Goal: Transaction & Acquisition: Book appointment/travel/reservation

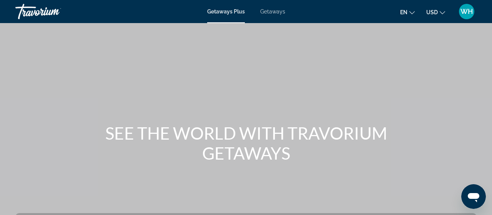
click at [274, 12] on span "Getaways" at bounding box center [272, 11] width 25 height 6
click at [437, 13] on span "USD" at bounding box center [432, 12] width 12 height 6
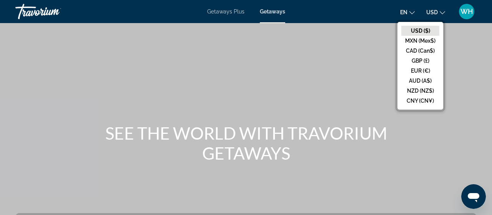
click at [410, 29] on button "USD ($)" at bounding box center [420, 31] width 38 height 10
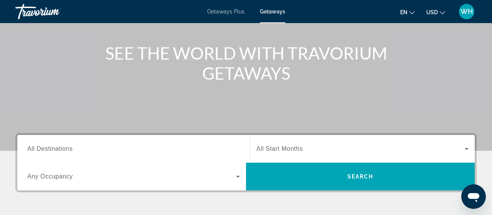
scroll to position [80, 0]
click at [467, 148] on icon "Search widget" at bounding box center [466, 149] width 4 height 2
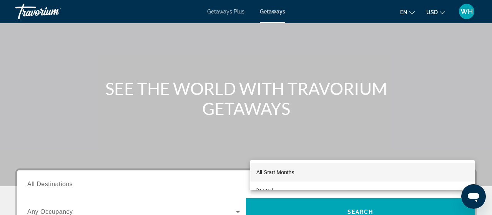
scroll to position [28, 0]
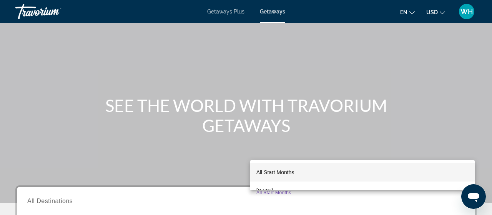
click at [67, 201] on div at bounding box center [246, 107] width 492 height 215
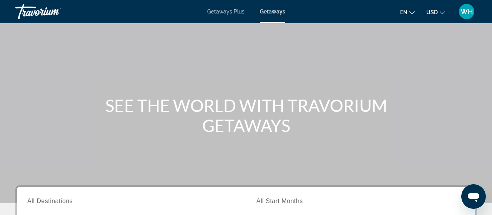
click at [209, 193] on div "Search widget" at bounding box center [133, 201] width 212 height 22
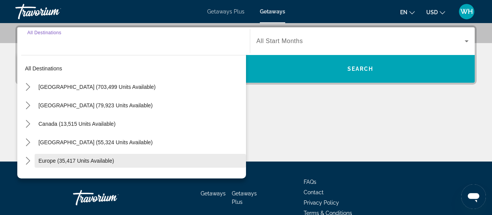
scroll to position [187, 0]
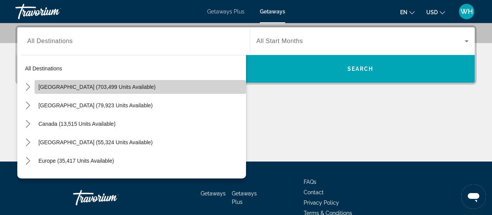
click at [118, 84] on span "[GEOGRAPHIC_DATA] (703,499 units available)" at bounding box center [96, 87] width 117 height 6
type input "**********"
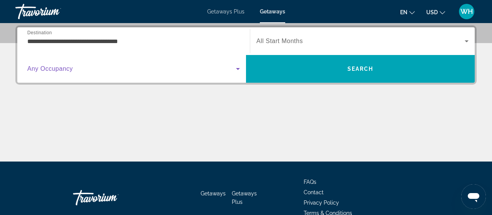
click at [238, 68] on icon "Search widget" at bounding box center [238, 69] width 4 height 2
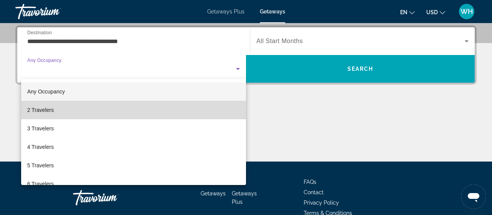
click at [50, 109] on span "2 Travelers" at bounding box center [40, 109] width 26 height 9
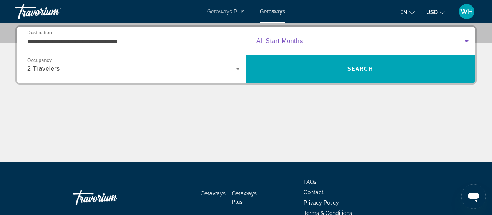
click at [330, 36] on span "Search widget" at bounding box center [360, 40] width 208 height 9
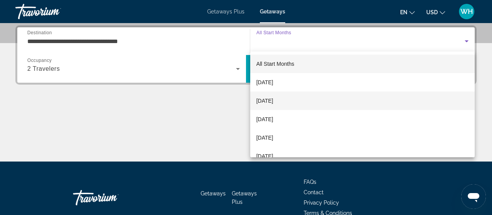
click at [310, 96] on mat-option "[DATE]" at bounding box center [362, 100] width 225 height 18
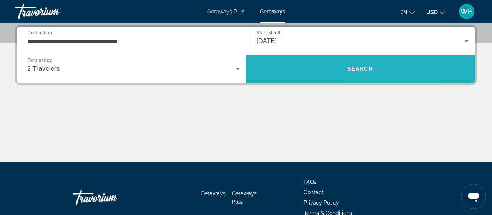
click at [371, 71] on span "Search" at bounding box center [360, 69] width 26 height 6
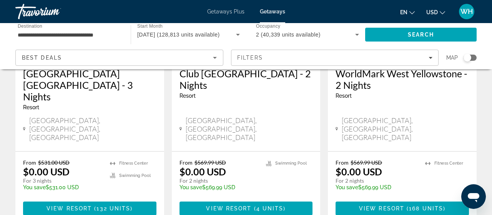
scroll to position [160, 0]
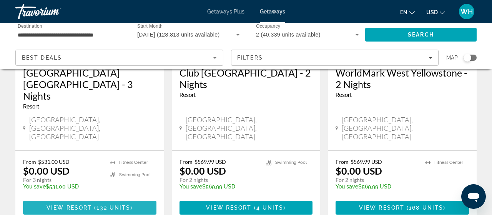
click at [90, 204] on span "View Resort" at bounding box center [68, 207] width 45 height 6
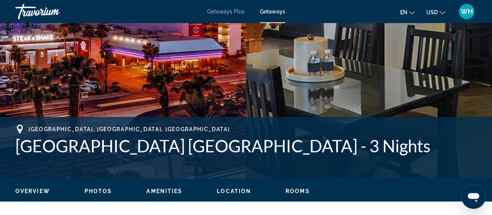
scroll to position [200, 0]
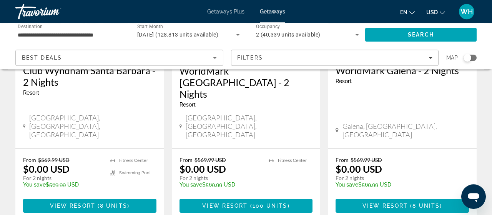
scroll to position [1078, 0]
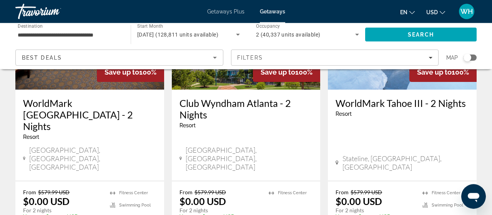
scroll to position [1038, 0]
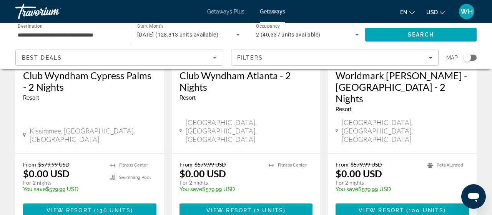
scroll to position [177, 0]
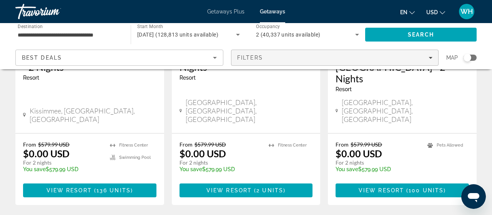
click at [430, 57] on icon "Filters" at bounding box center [430, 58] width 4 height 2
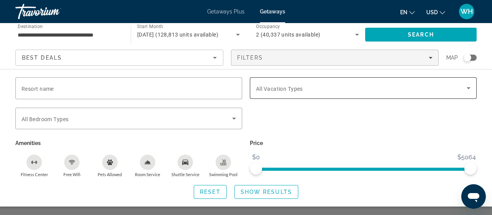
click at [468, 88] on icon "Search widget" at bounding box center [468, 88] width 4 height 2
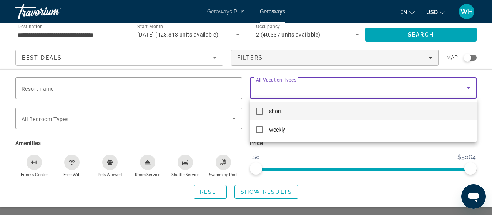
click at [261, 111] on mat-pseudo-checkbox at bounding box center [259, 111] width 7 height 7
click at [411, 36] on div at bounding box center [246, 107] width 492 height 215
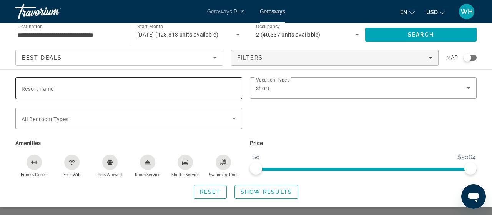
click at [162, 93] on div "Search widget" at bounding box center [129, 88] width 214 height 22
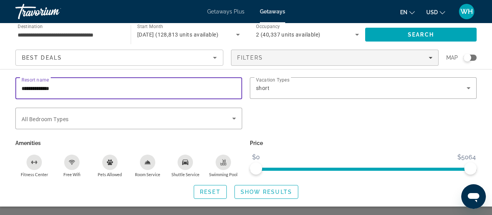
type input "**********"
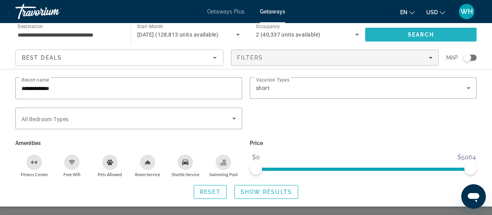
click at [418, 33] on span "Search" at bounding box center [420, 34] width 26 height 6
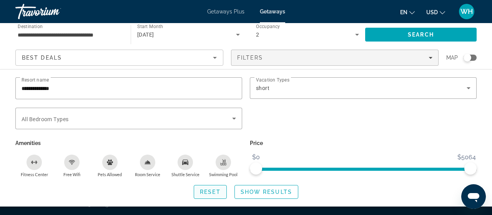
click at [211, 191] on span "Reset" at bounding box center [210, 192] width 21 height 6
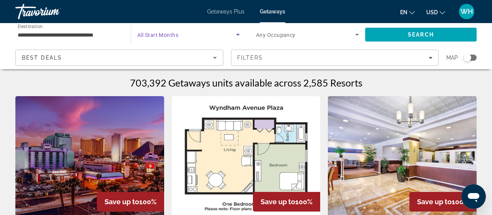
click at [238, 36] on icon "Search widget" at bounding box center [237, 34] width 9 height 9
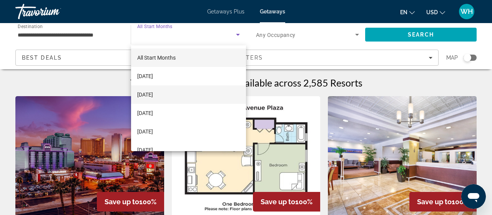
click at [178, 90] on mat-option "[DATE]" at bounding box center [188, 94] width 115 height 18
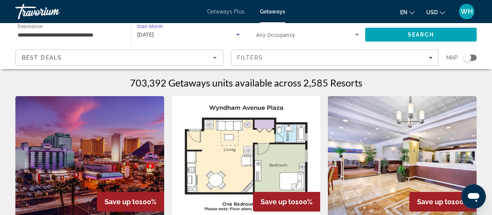
click at [99, 33] on input "**********" at bounding box center [69, 34] width 103 height 9
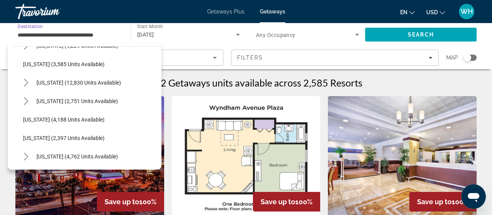
scroll to position [422, 0]
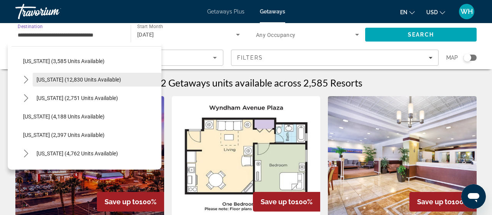
click at [98, 79] on span "[US_STATE] (12,830 units available)" at bounding box center [78, 79] width 84 height 6
type input "**********"
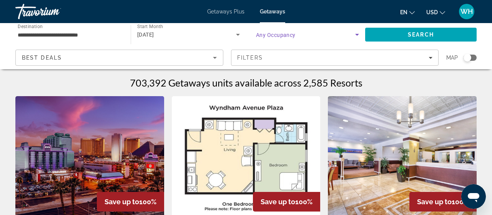
click at [357, 34] on icon "Search widget" at bounding box center [357, 35] width 4 height 2
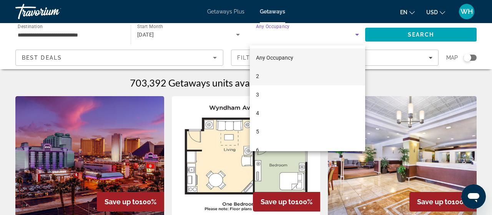
click at [299, 74] on mat-option "2" at bounding box center [307, 76] width 115 height 18
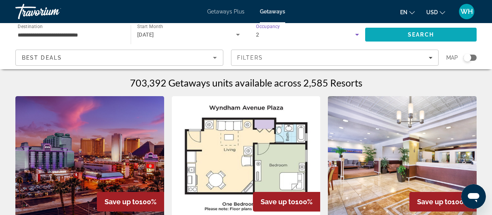
click at [440, 35] on span "Search" at bounding box center [420, 34] width 111 height 18
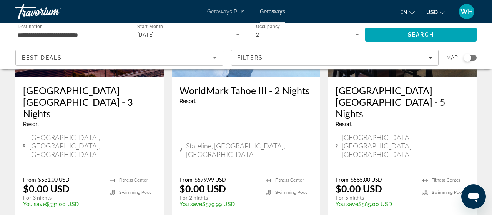
scroll to position [160, 0]
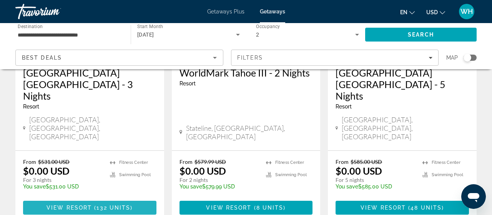
click at [83, 204] on span "View Resort" at bounding box center [68, 207] width 45 height 6
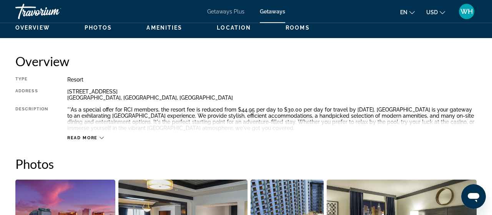
scroll to position [319, 0]
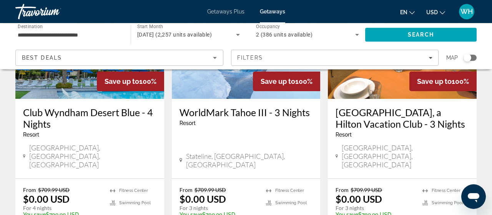
scroll to position [1078, 0]
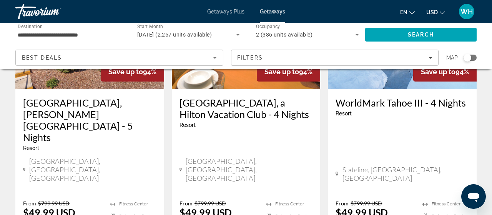
scroll to position [1038, 0]
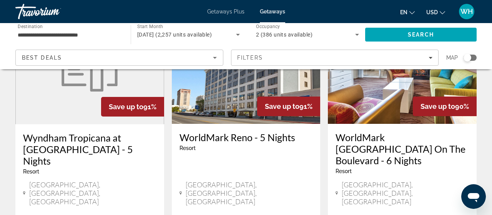
scroll to position [1016, 0]
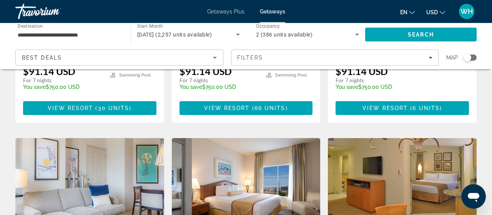
scroll to position [240, 0]
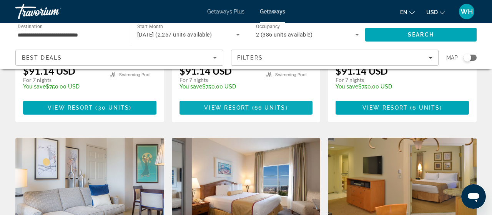
click at [258, 104] on span "66 units" at bounding box center [269, 107] width 31 height 6
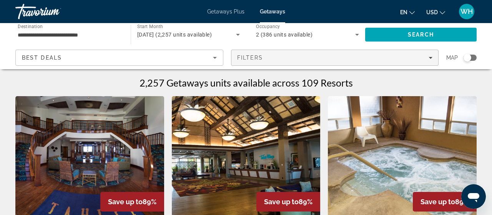
click at [431, 56] on icon "Filters" at bounding box center [430, 58] width 4 height 4
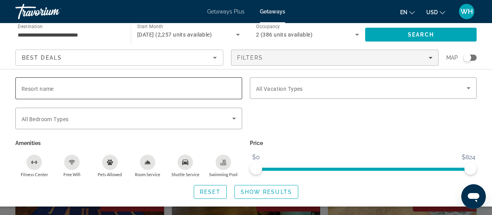
click at [222, 88] on input "Resort name" at bounding box center [129, 88] width 214 height 9
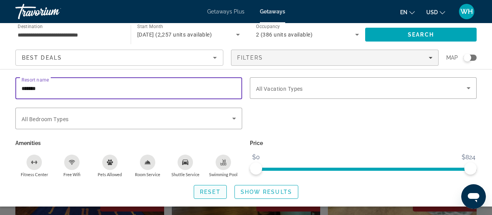
type input "*******"
click at [212, 191] on span "Reset" at bounding box center [210, 192] width 21 height 6
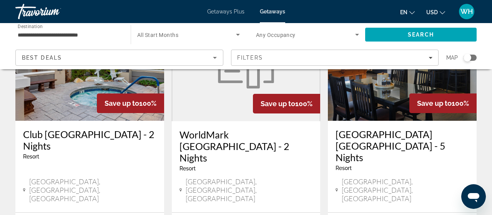
scroll to position [439, 0]
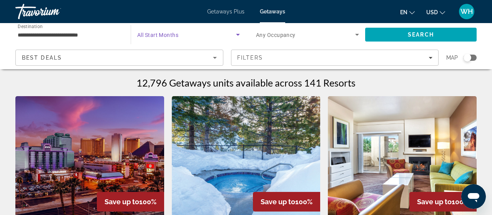
click at [239, 34] on icon "Search widget" at bounding box center [238, 35] width 4 height 2
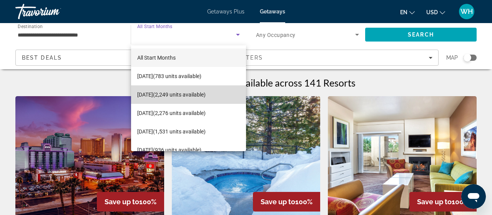
click at [194, 93] on span "[DATE] (2,249 units available)" at bounding box center [171, 94] width 68 height 9
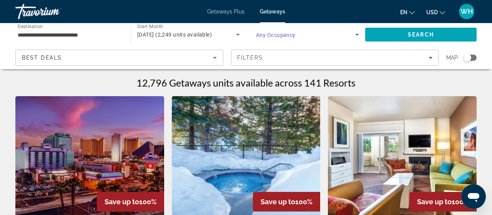
drag, startPoint x: 357, startPoint y: 35, endPoint x: 357, endPoint y: 39, distance: 4.2
click at [357, 39] on icon "Search widget" at bounding box center [356, 34] width 9 height 9
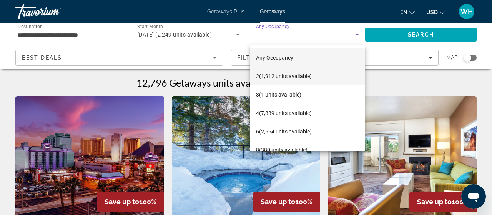
click at [300, 75] on span "2 (1,912 units available)" at bounding box center [284, 75] width 56 height 9
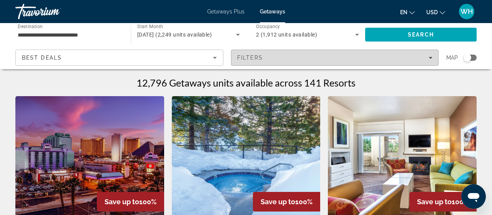
click at [367, 56] on div "Filters" at bounding box center [334, 58] width 195 height 6
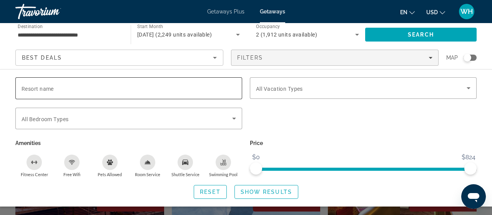
click at [174, 88] on input "Resort name" at bounding box center [129, 88] width 214 height 9
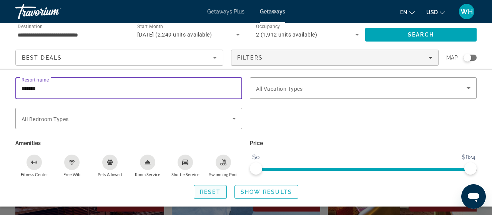
type input "*******"
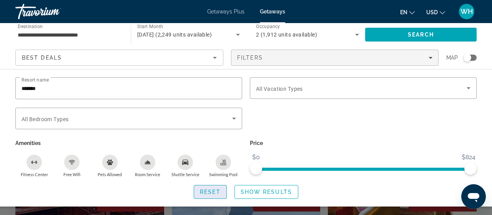
click at [211, 191] on span "Reset" at bounding box center [210, 192] width 21 height 6
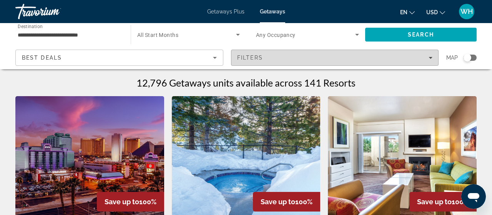
click at [430, 58] on icon "Filters" at bounding box center [430, 58] width 4 height 2
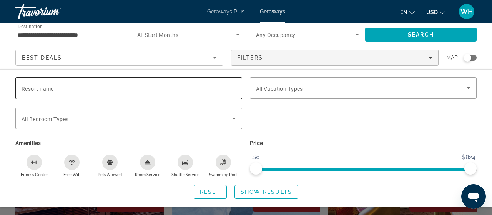
click at [142, 98] on div "Search widget" at bounding box center [129, 88] width 214 height 22
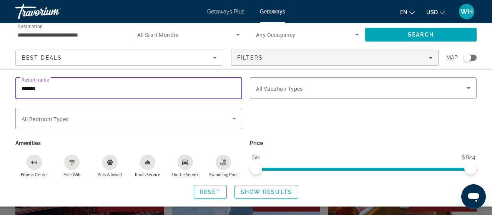
type input "*******"
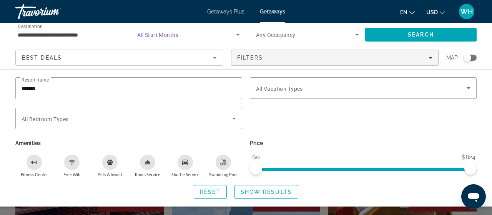
click at [238, 35] on icon "Search widget" at bounding box center [238, 35] width 4 height 2
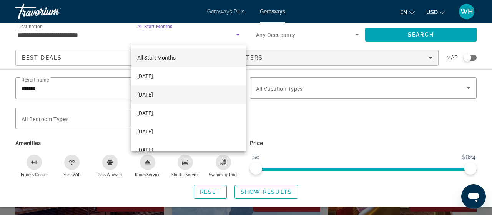
click at [209, 91] on mat-option "[DATE]" at bounding box center [188, 94] width 115 height 18
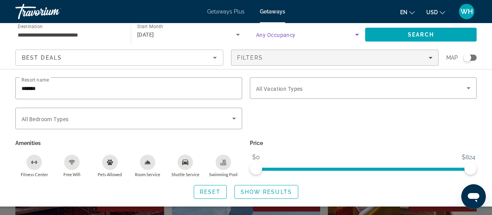
click at [357, 35] on icon "Search widget" at bounding box center [357, 35] width 4 height 2
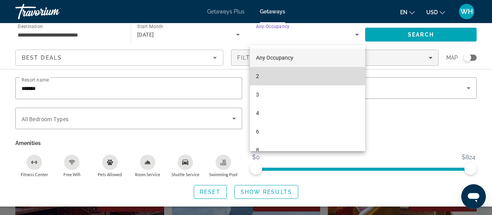
click at [317, 73] on mat-option "2" at bounding box center [307, 76] width 115 height 18
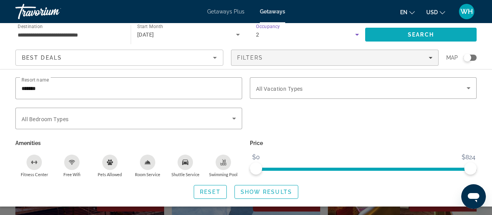
click at [420, 31] on span "Search" at bounding box center [420, 34] width 111 height 18
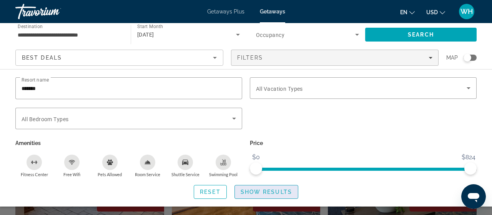
click at [278, 194] on span "Show Results" at bounding box center [265, 192] width 51 height 6
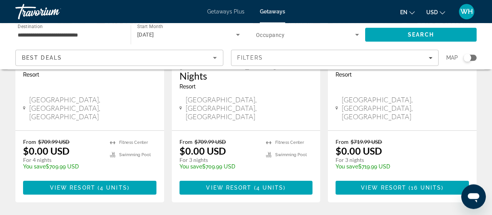
scroll to position [519, 0]
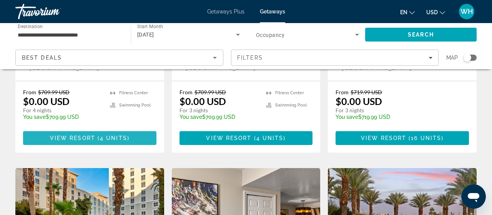
click at [97, 135] on span "Main content" at bounding box center [96, 138] width 2 height 6
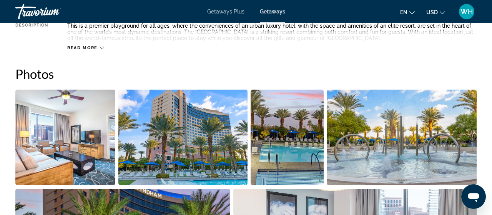
scroll to position [359, 0]
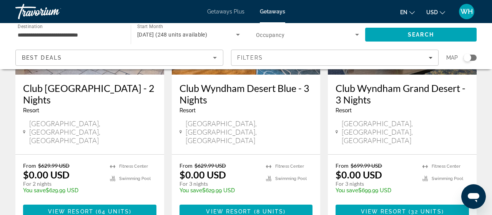
scroll to position [160, 0]
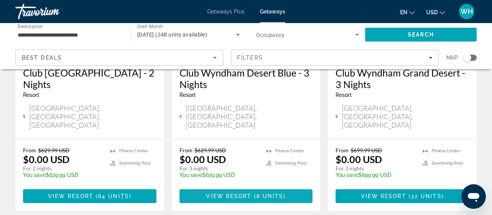
click at [251, 193] on span "View Resort" at bounding box center [228, 196] width 45 height 6
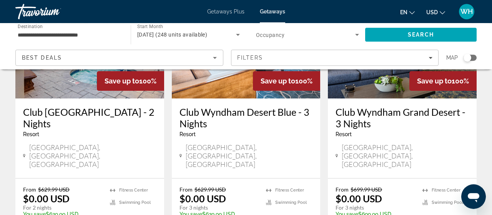
scroll to position [160, 0]
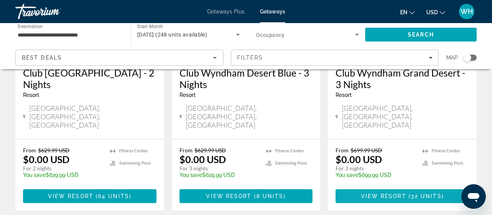
click at [407, 193] on span "Main content" at bounding box center [407, 196] width 2 height 6
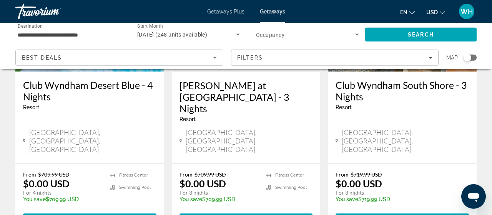
scroll to position [439, 0]
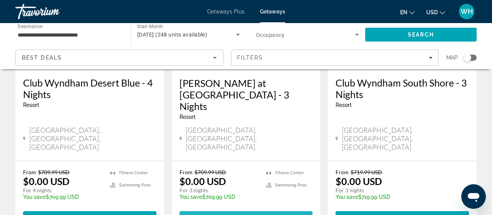
click at [246, 214] on span "View Resort" at bounding box center [228, 218] width 45 height 6
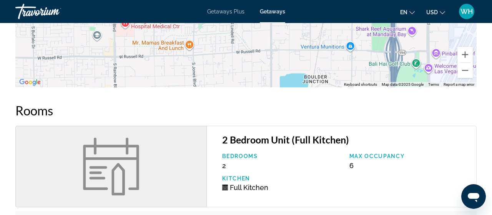
scroll to position [958, 0]
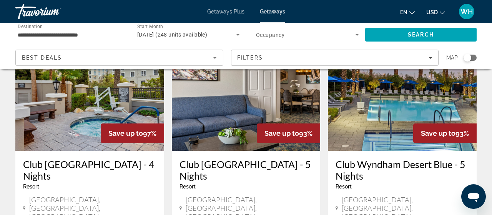
scroll to position [679, 0]
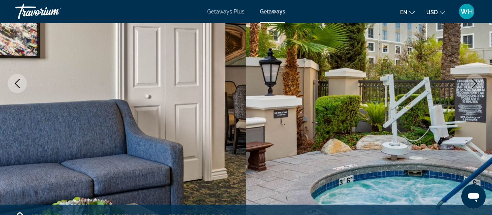
scroll to position [40, 0]
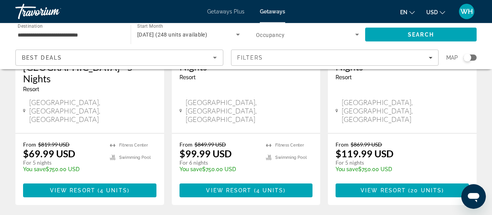
scroll to position [1078, 0]
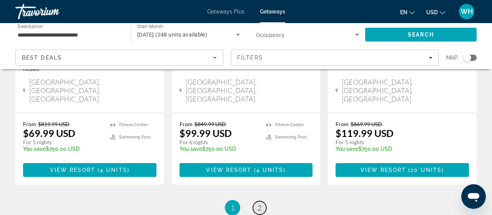
click at [259, 203] on span "2" at bounding box center [259, 207] width 4 height 8
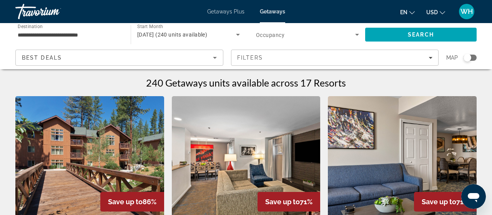
click at [230, 11] on span "Getaways Plus" at bounding box center [225, 11] width 37 height 6
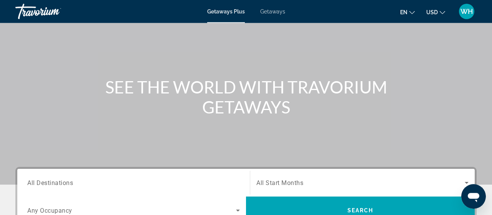
scroll to position [160, 0]
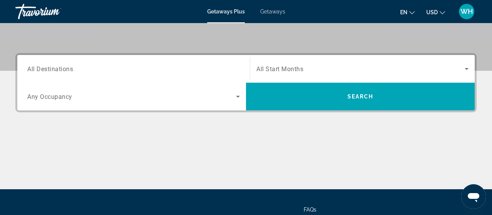
click at [271, 15] on span "Getaways" at bounding box center [272, 11] width 25 height 6
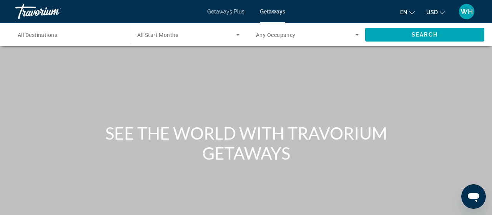
click at [44, 34] on span "All Destinations" at bounding box center [38, 35] width 40 height 6
click at [44, 34] on input "Destination All Destinations" at bounding box center [69, 34] width 103 height 9
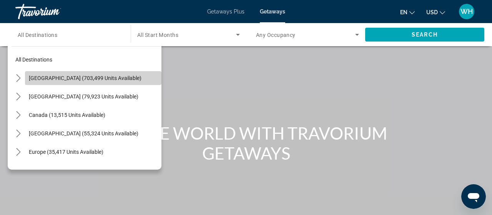
click at [54, 74] on span "Select destination: United States (703,499 units available)" at bounding box center [93, 78] width 136 height 18
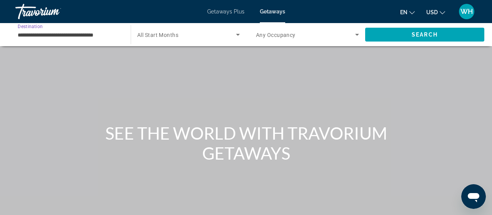
click at [113, 37] on input "**********" at bounding box center [69, 34] width 103 height 9
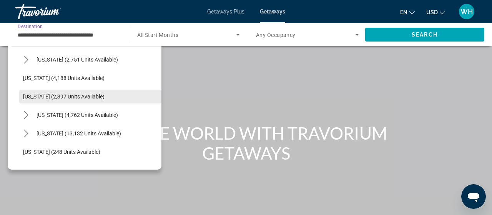
scroll to position [422, 0]
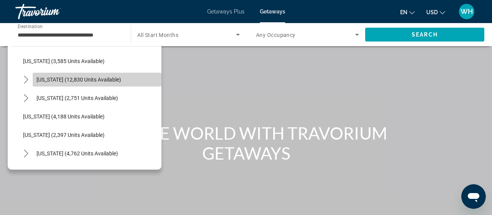
click at [94, 81] on span "[US_STATE] (12,830 units available)" at bounding box center [78, 79] width 84 height 6
type input "**********"
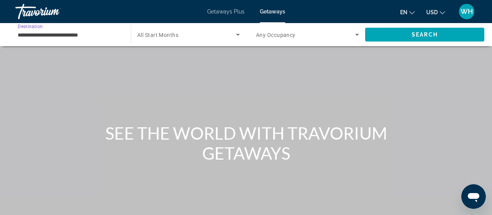
click at [237, 33] on icon "Search widget" at bounding box center [237, 34] width 9 height 9
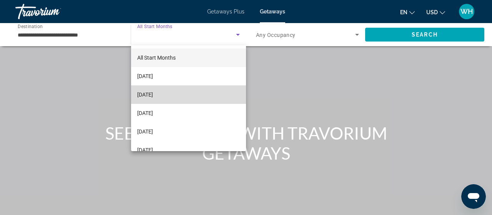
click at [153, 92] on span "[DATE]" at bounding box center [145, 94] width 16 height 9
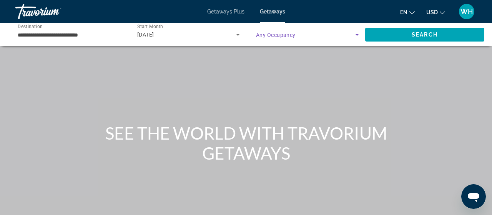
click at [334, 32] on span "Search widget" at bounding box center [305, 34] width 99 height 9
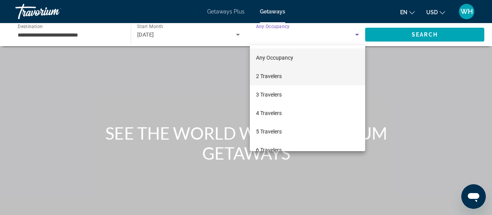
click at [278, 73] on span "2 Travelers" at bounding box center [269, 75] width 26 height 9
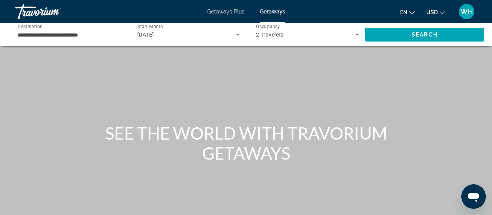
click at [235, 13] on span "Getaways Plus" at bounding box center [225, 11] width 37 height 6
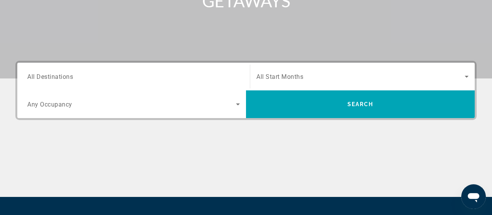
scroll to position [160, 0]
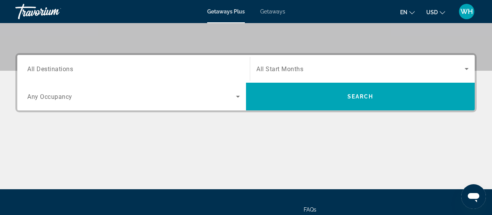
click at [132, 63] on div "Search widget" at bounding box center [133, 69] width 212 height 22
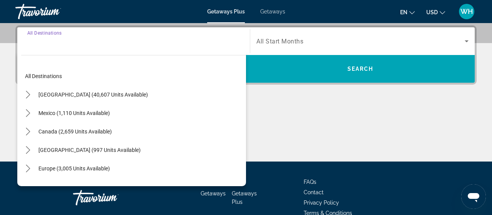
scroll to position [187, 0]
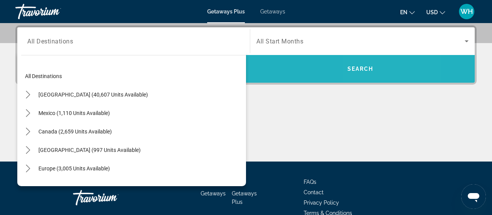
click at [388, 67] on span "Search" at bounding box center [360, 69] width 228 height 18
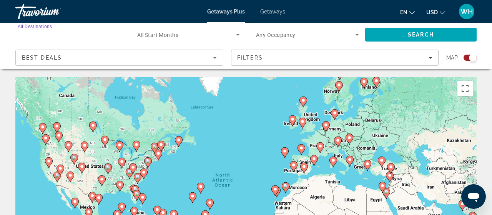
click at [91, 37] on input "Destination All Destinations" at bounding box center [69, 34] width 103 height 9
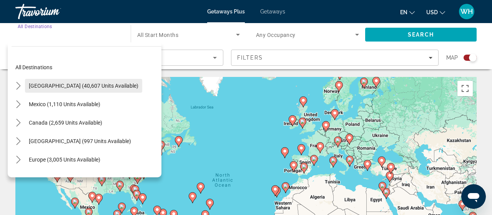
click at [96, 85] on span "[GEOGRAPHIC_DATA] (40,607 units available)" at bounding box center [83, 86] width 109 height 6
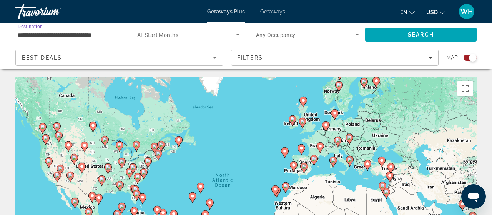
click at [96, 35] on input "**********" at bounding box center [69, 34] width 103 height 9
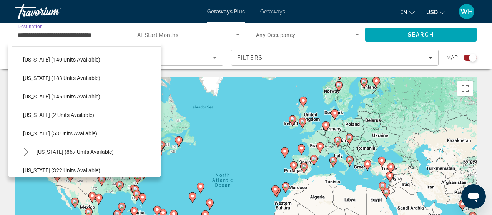
scroll to position [307, 0]
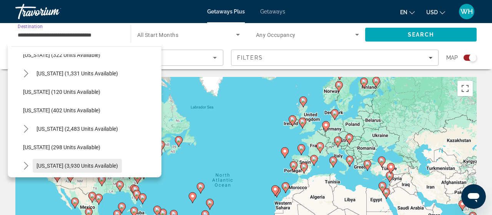
click at [98, 164] on span "[US_STATE] (3,930 units available)" at bounding box center [76, 165] width 81 height 6
type input "**********"
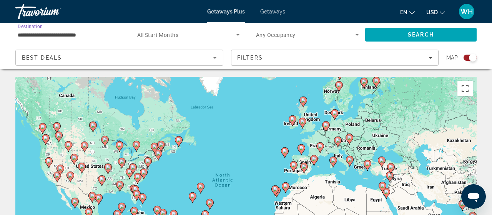
click at [202, 37] on span "Search widget" at bounding box center [186, 34] width 99 height 9
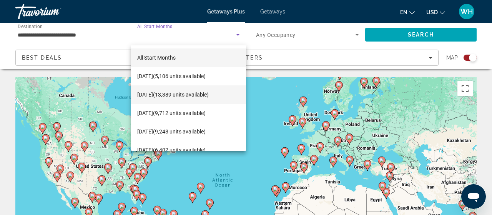
click at [176, 93] on span "[DATE] (13,389 units available)" at bounding box center [172, 94] width 71 height 9
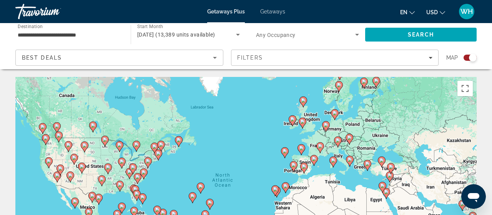
click at [295, 36] on span "Any Occupancy" at bounding box center [276, 35] width 40 height 6
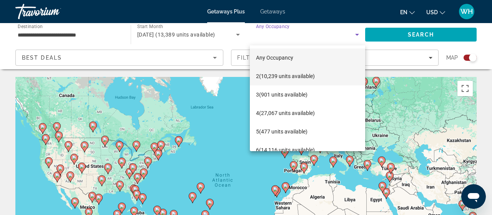
click at [281, 74] on span "2 (10,239 units available)" at bounding box center [285, 75] width 59 height 9
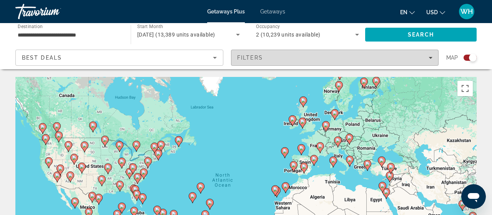
click at [430, 59] on icon "Filters" at bounding box center [430, 58] width 4 height 4
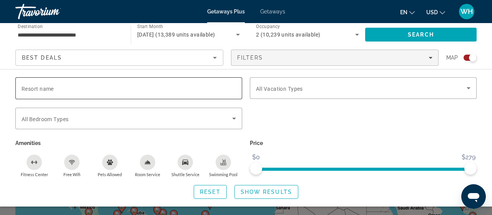
click at [199, 81] on div "Search widget" at bounding box center [129, 88] width 214 height 22
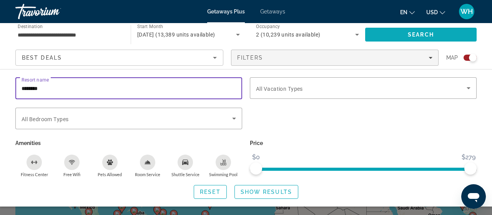
type input "********"
click at [420, 34] on span "Search" at bounding box center [420, 34] width 26 height 6
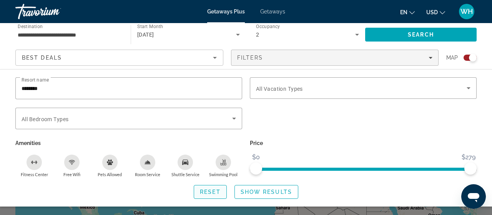
click at [215, 189] on span "Reset" at bounding box center [210, 192] width 21 height 6
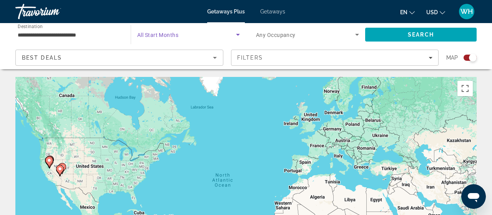
click at [238, 33] on icon "Search widget" at bounding box center [237, 34] width 9 height 9
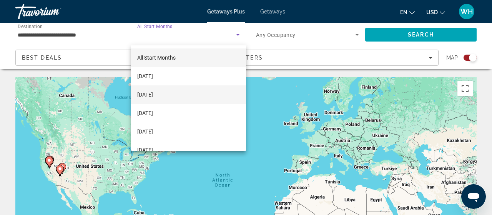
click at [153, 93] on span "[DATE]" at bounding box center [145, 94] width 16 height 9
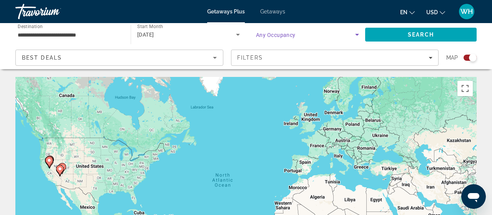
click at [356, 34] on icon "Search widget" at bounding box center [357, 35] width 4 height 2
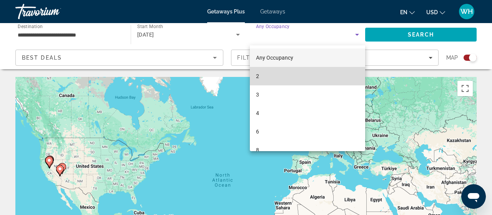
click at [325, 74] on mat-option "2" at bounding box center [307, 76] width 115 height 18
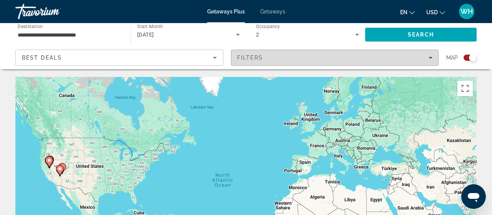
click at [430, 57] on icon "Filters" at bounding box center [430, 58] width 4 height 2
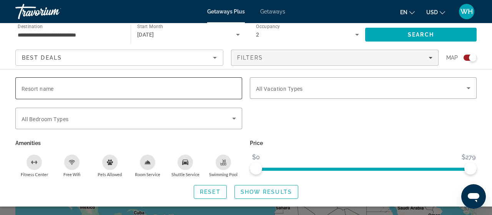
click at [174, 87] on input "Resort name" at bounding box center [129, 88] width 214 height 9
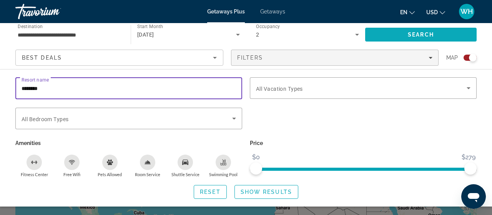
type input "********"
click at [416, 36] on span "Search" at bounding box center [420, 34] width 26 height 6
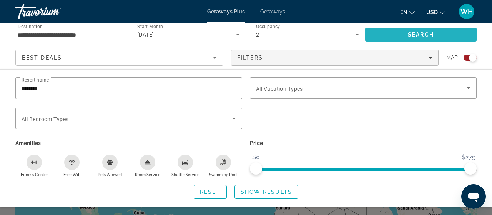
click at [412, 33] on span "Search" at bounding box center [420, 34] width 26 height 6
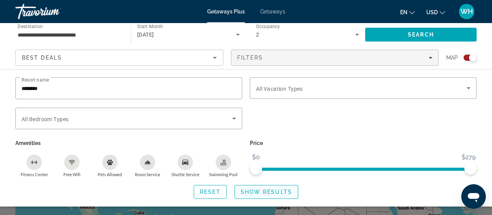
click at [265, 189] on span "Show Results" at bounding box center [265, 192] width 51 height 6
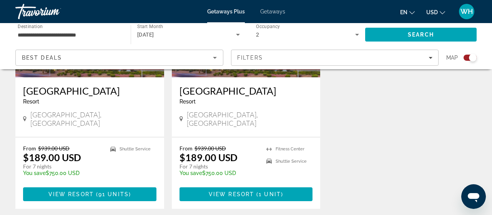
scroll to position [399, 0]
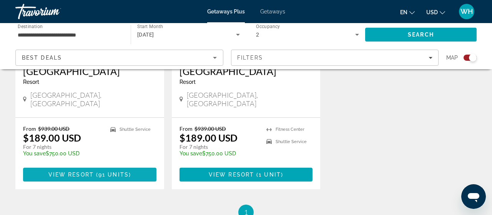
click at [84, 177] on span "View Resort" at bounding box center [70, 174] width 45 height 6
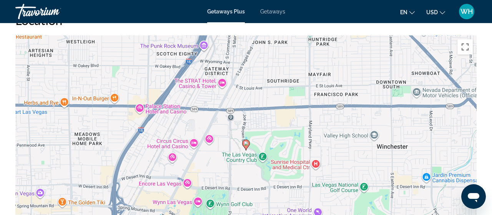
scroll to position [280, 0]
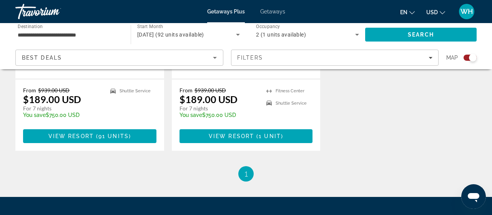
scroll to position [439, 0]
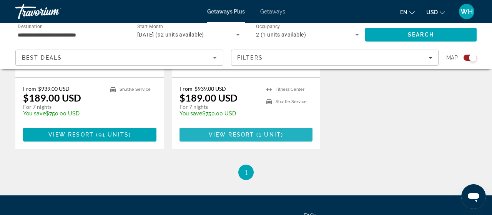
click at [259, 137] on span "1 unit" at bounding box center [269, 134] width 22 height 6
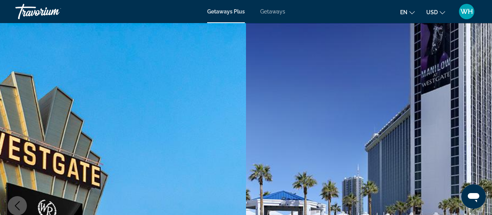
click at [235, 12] on span "Getaways Plus" at bounding box center [226, 11] width 38 height 6
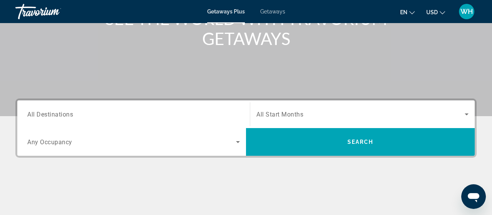
scroll to position [120, 0]
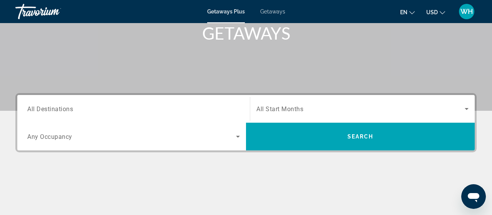
click at [108, 107] on input "Destination All Destinations" at bounding box center [133, 108] width 212 height 9
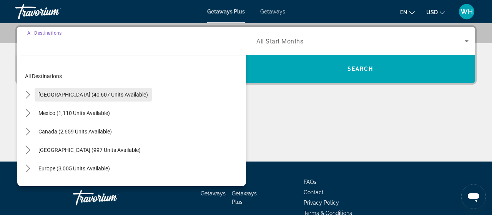
scroll to position [187, 0]
click at [106, 96] on span "[GEOGRAPHIC_DATA] (40,607 units available)" at bounding box center [92, 94] width 109 height 6
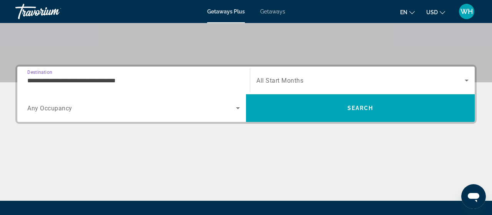
scroll to position [68, 0]
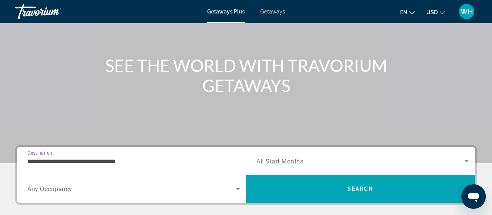
click at [91, 161] on input "**********" at bounding box center [133, 161] width 212 height 9
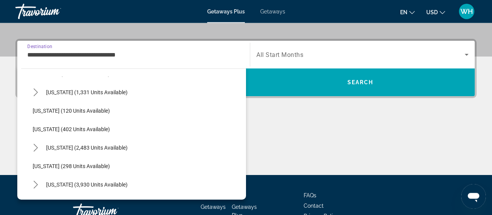
scroll to position [312, 0]
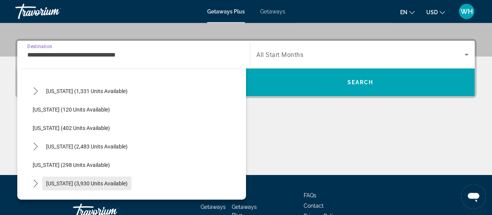
click at [96, 182] on span "[US_STATE] (3,930 units available)" at bounding box center [86, 183] width 81 height 6
type input "**********"
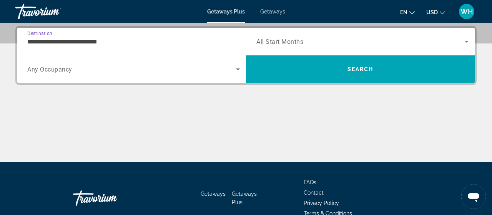
scroll to position [187, 0]
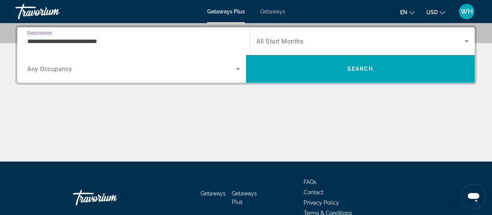
click at [79, 71] on span "Search widget" at bounding box center [131, 68] width 209 height 9
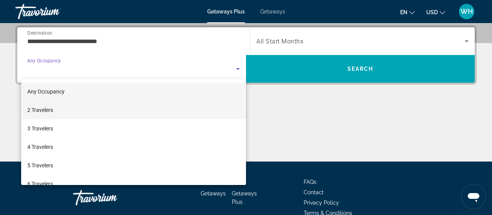
click at [55, 107] on mat-option "2 Travelers" at bounding box center [133, 110] width 225 height 18
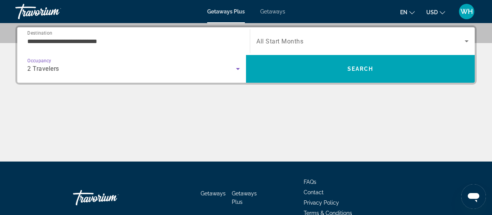
click at [310, 38] on span "Search widget" at bounding box center [360, 40] width 208 height 9
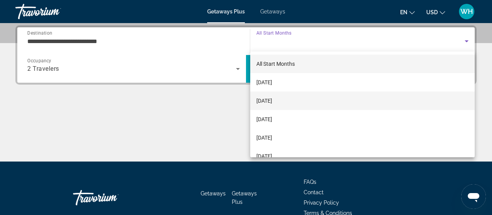
click at [272, 98] on span "[DATE]" at bounding box center [264, 100] width 16 height 9
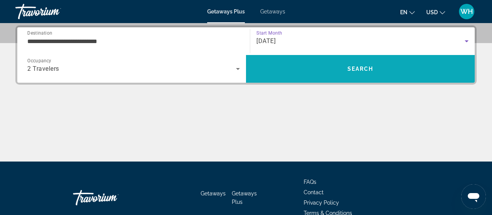
click at [357, 68] on span "Search" at bounding box center [360, 69] width 26 height 6
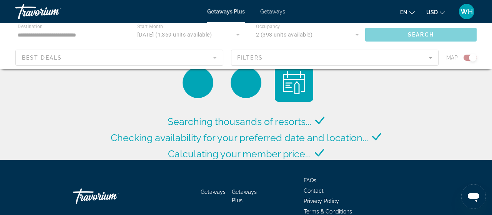
click at [429, 58] on div "Main content" at bounding box center [246, 46] width 492 height 46
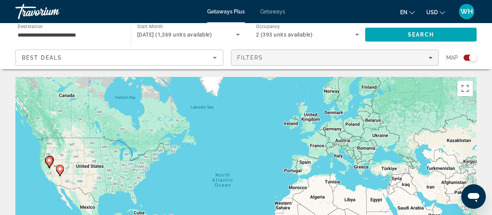
click at [348, 53] on span "Filters" at bounding box center [334, 57] width 207 height 18
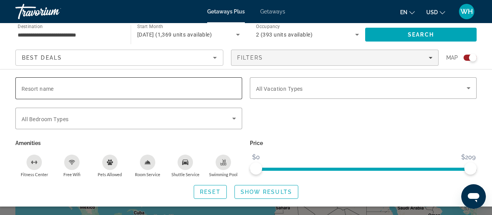
click at [222, 89] on input "Resort name" at bounding box center [129, 88] width 214 height 9
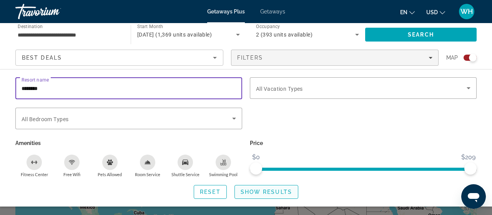
type input "********"
click at [280, 188] on span "Search widget" at bounding box center [266, 191] width 63 height 18
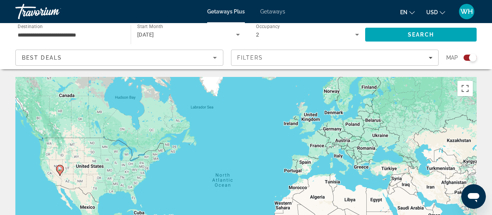
click at [281, 12] on span "Getaways" at bounding box center [272, 11] width 25 height 6
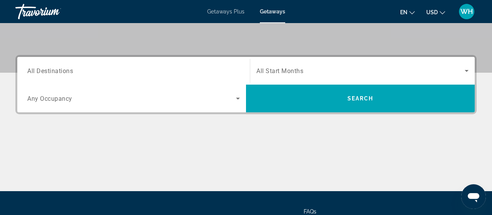
scroll to position [200, 0]
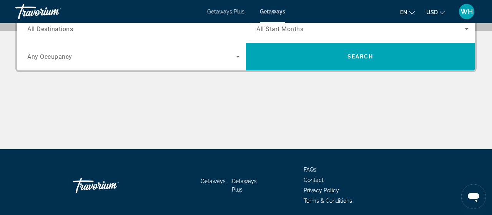
click at [70, 30] on span "All Destinations" at bounding box center [50, 28] width 46 height 7
click at [70, 30] on input "Destination All Destinations" at bounding box center [133, 29] width 212 height 9
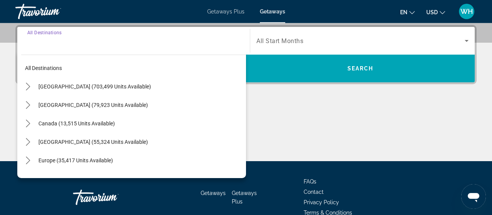
scroll to position [187, 0]
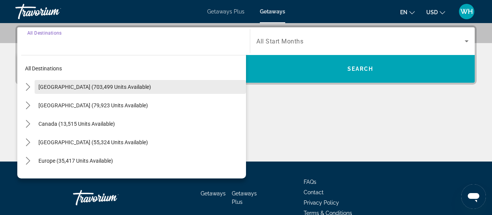
click at [100, 86] on span "[GEOGRAPHIC_DATA] (703,499 units available)" at bounding box center [94, 87] width 113 height 6
type input "**********"
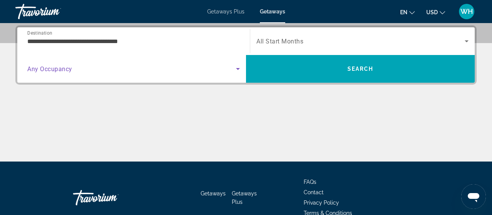
click at [75, 70] on span "Search widget" at bounding box center [131, 68] width 209 height 9
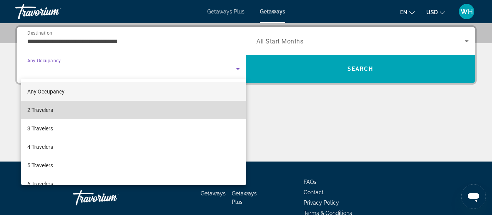
click at [80, 108] on mat-option "2 Travelers" at bounding box center [133, 110] width 225 height 18
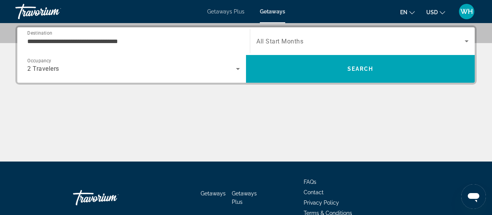
click at [299, 40] on span "All Start Months" at bounding box center [279, 41] width 47 height 7
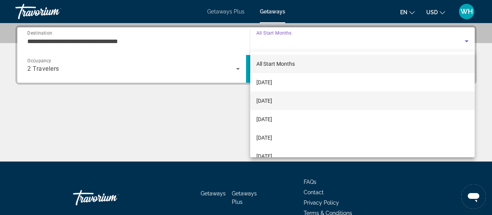
click at [270, 99] on span "[DATE]" at bounding box center [264, 100] width 16 height 9
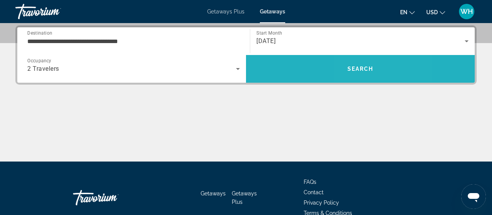
click at [356, 70] on span "Search" at bounding box center [360, 69] width 26 height 6
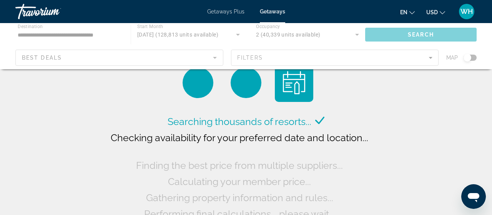
click at [430, 58] on div "Main content" at bounding box center [246, 46] width 492 height 46
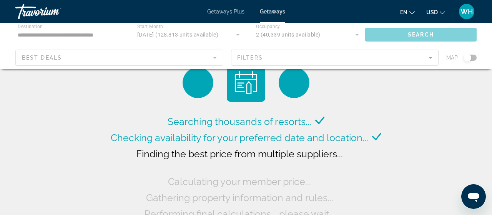
click at [371, 58] on div "Main content" at bounding box center [246, 46] width 492 height 46
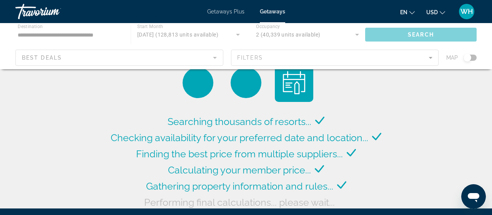
click at [430, 58] on div "Main content" at bounding box center [246, 46] width 492 height 46
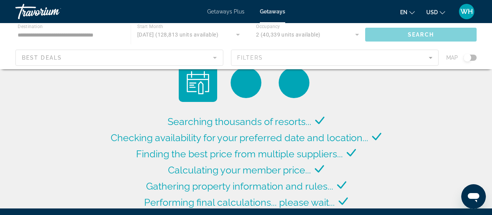
click at [430, 58] on div "Main content" at bounding box center [246, 46] width 492 height 46
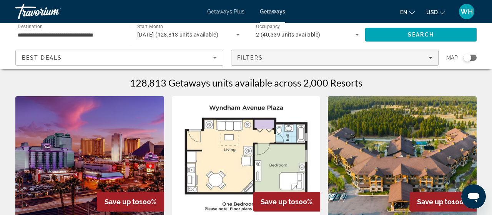
click at [309, 56] on div "Filters" at bounding box center [334, 58] width 195 height 6
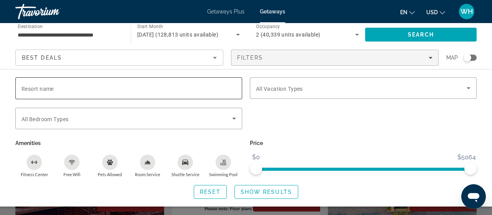
click at [179, 87] on input "Resort name" at bounding box center [129, 88] width 214 height 9
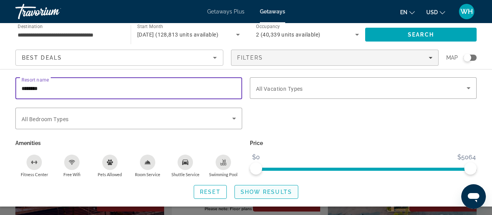
type input "********"
click at [274, 190] on span "Show Results" at bounding box center [265, 192] width 51 height 6
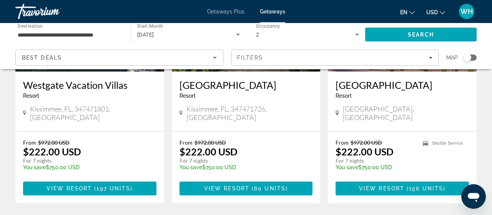
scroll to position [998, 0]
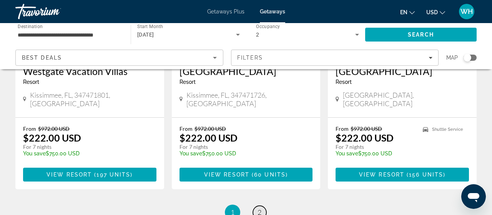
click at [261, 205] on link "page 2" at bounding box center [259, 211] width 13 height 13
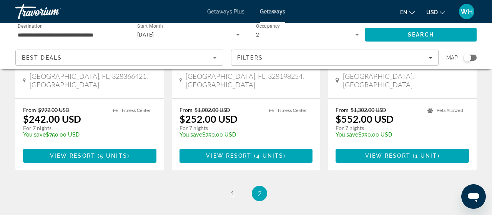
scroll to position [776, 0]
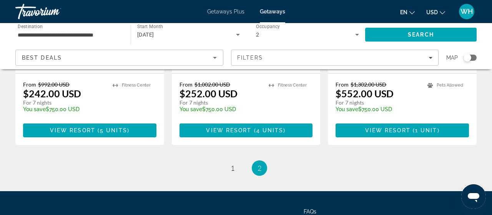
click at [276, 12] on span "Getaways" at bounding box center [272, 11] width 25 height 6
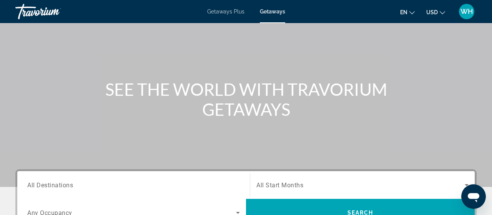
scroll to position [120, 0]
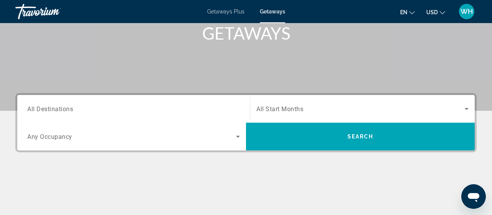
click at [62, 112] on span "All Destinations" at bounding box center [50, 108] width 46 height 7
click at [62, 112] on input "Destination All Destinations" at bounding box center [133, 108] width 212 height 9
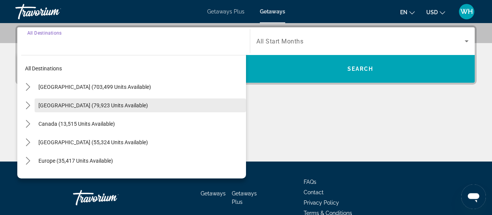
scroll to position [187, 0]
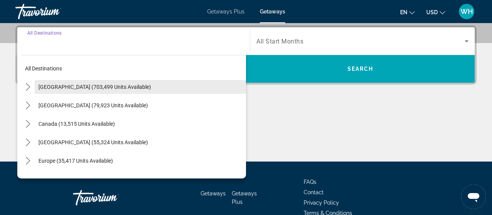
click at [119, 89] on span "Select destination: United States (703,499 units available)" at bounding box center [140, 87] width 211 height 18
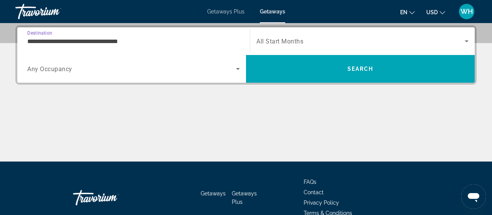
click at [59, 68] on span "Any Occupancy" at bounding box center [49, 68] width 45 height 7
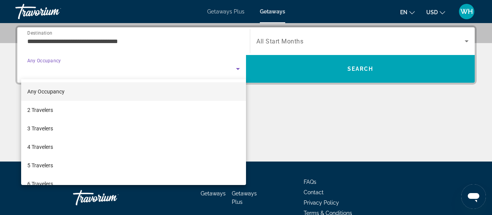
click at [140, 40] on div at bounding box center [246, 107] width 492 height 215
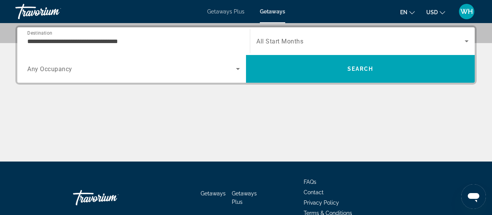
click at [119, 42] on input "**********" at bounding box center [133, 41] width 212 height 9
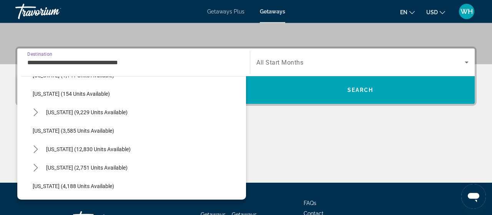
scroll to position [401, 0]
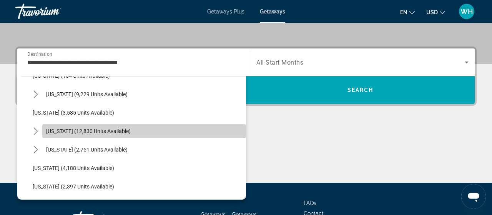
click at [116, 132] on span "[US_STATE] (12,830 units available)" at bounding box center [88, 131] width 84 height 6
type input "**********"
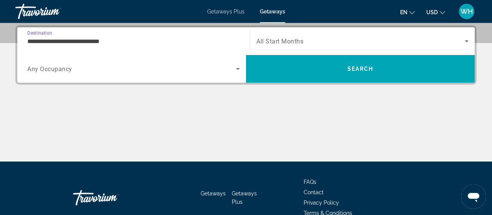
scroll to position [187, 0]
click at [67, 68] on span "Any Occupancy" at bounding box center [49, 68] width 45 height 7
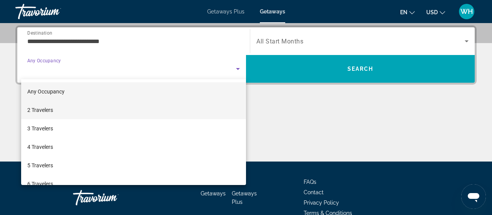
click at [69, 110] on mat-option "2 Travelers" at bounding box center [133, 110] width 225 height 18
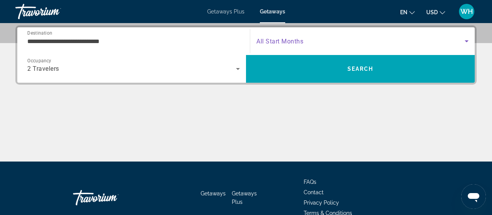
click at [310, 38] on span "Search widget" at bounding box center [360, 40] width 208 height 9
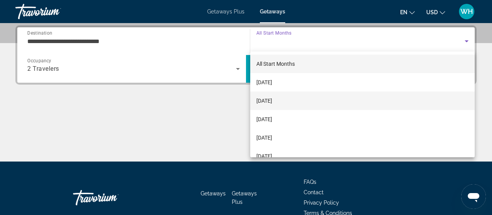
click at [272, 96] on span "[DATE]" at bounding box center [264, 100] width 16 height 9
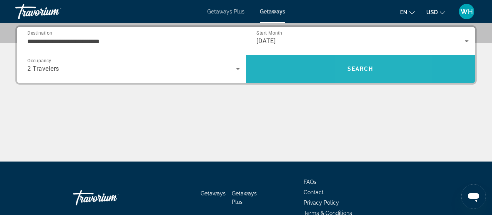
click at [356, 68] on span "Search" at bounding box center [360, 69] width 26 height 6
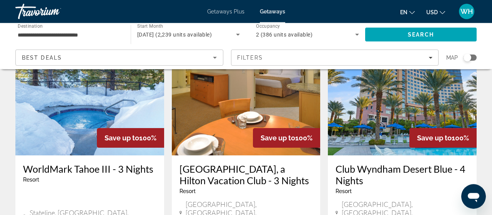
scroll to position [998, 0]
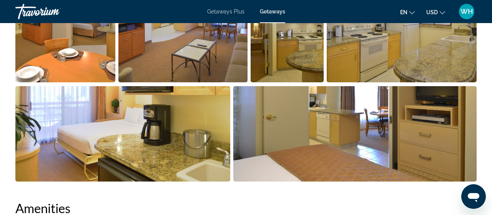
scroll to position [280, 0]
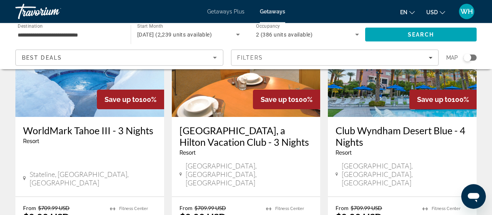
scroll to position [1038, 0]
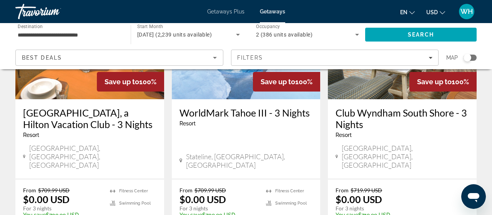
scroll to position [160, 0]
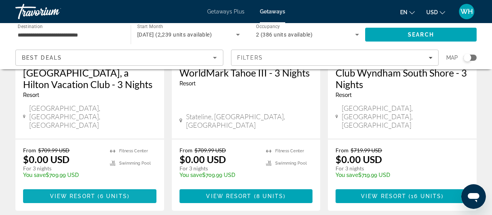
click at [112, 193] on span "6 units" at bounding box center [113, 196] width 27 height 6
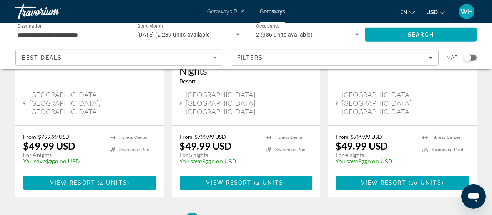
scroll to position [1078, 0]
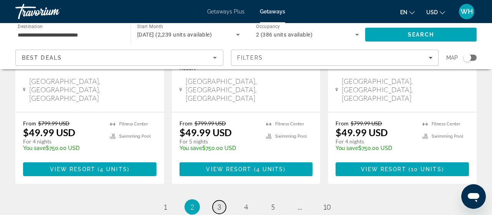
click at [220, 202] on span "3" at bounding box center [219, 206] width 4 height 8
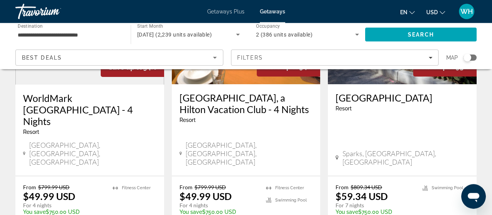
scroll to position [160, 0]
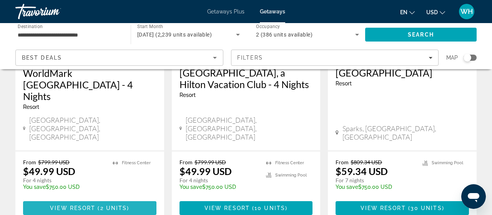
click at [99, 205] on span "( 2 units )" at bounding box center [112, 208] width 34 height 6
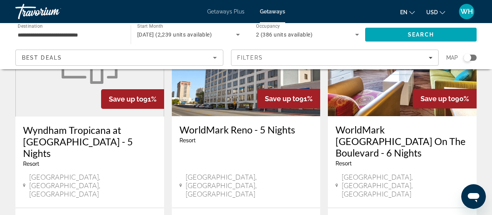
scroll to position [998, 0]
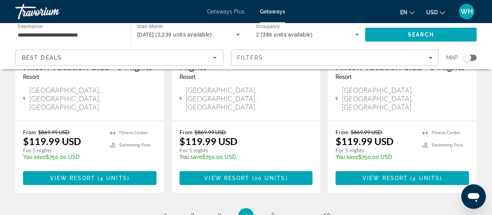
scroll to position [1038, 0]
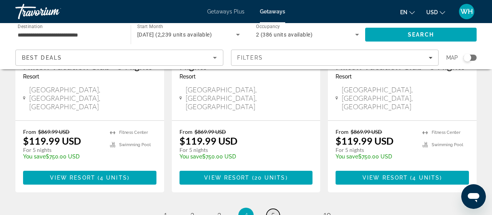
click at [274, 211] on span "5" at bounding box center [273, 215] width 4 height 8
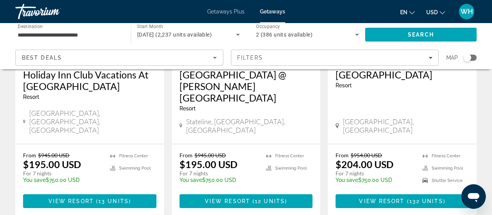
scroll to position [1038, 0]
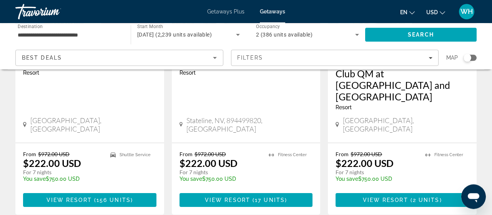
scroll to position [1016, 0]
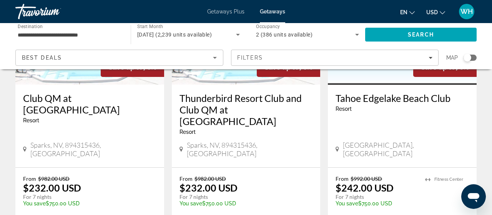
scroll to position [1107, 0]
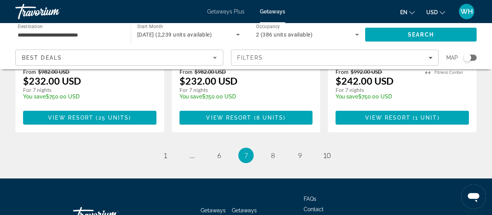
click at [320, 206] on span "Contact" at bounding box center [313, 209] width 20 height 6
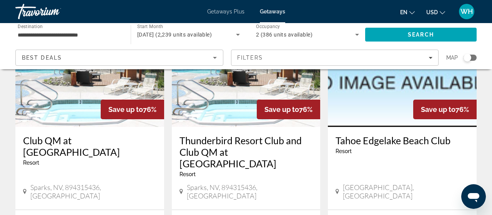
scroll to position [1107, 0]
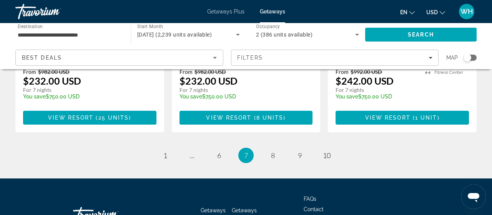
click at [315, 195] on span "FAQs" at bounding box center [309, 198] width 13 height 6
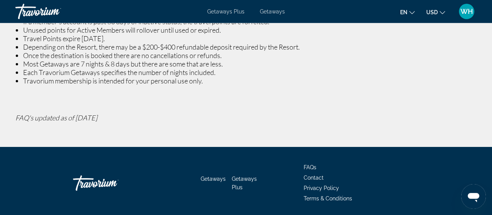
scroll to position [297, 0]
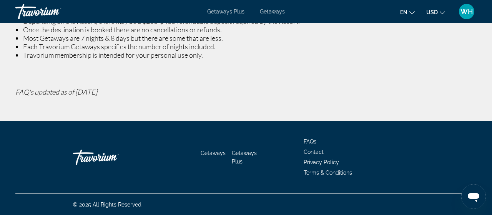
click at [309, 172] on span "Terms & Conditions" at bounding box center [327, 172] width 48 height 6
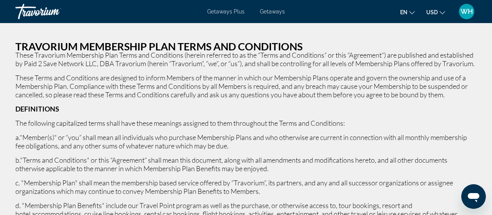
click at [272, 12] on span "Getaways" at bounding box center [272, 11] width 25 height 6
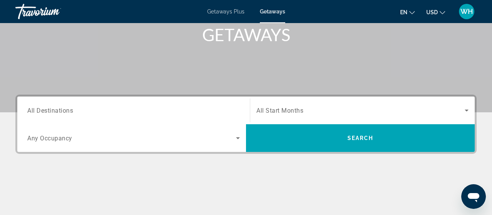
scroll to position [120, 0]
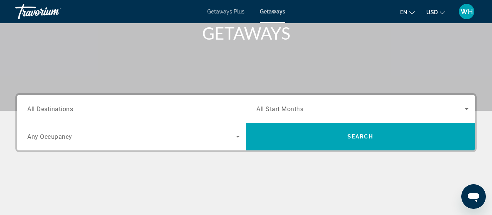
click at [64, 109] on span "All Destinations" at bounding box center [50, 108] width 46 height 7
click at [64, 109] on input "Destination All Destinations" at bounding box center [133, 108] width 212 height 9
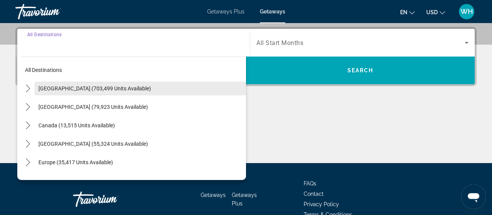
scroll to position [187, 0]
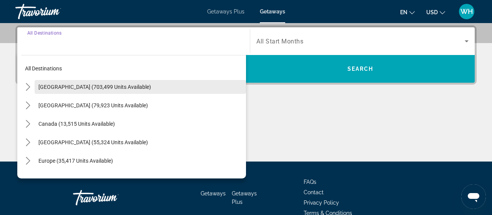
click at [104, 86] on span "[GEOGRAPHIC_DATA] (703,499 units available)" at bounding box center [94, 87] width 113 height 6
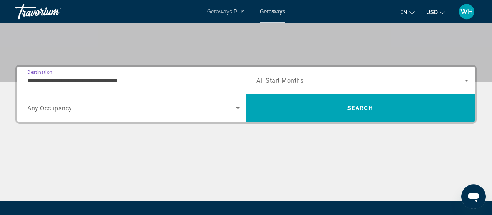
scroll to position [108, 0]
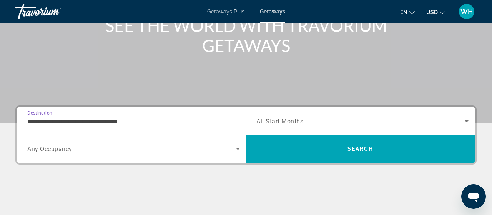
click at [99, 122] on input "**********" at bounding box center [133, 121] width 212 height 9
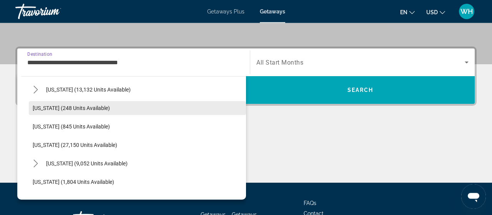
scroll to position [356, 0]
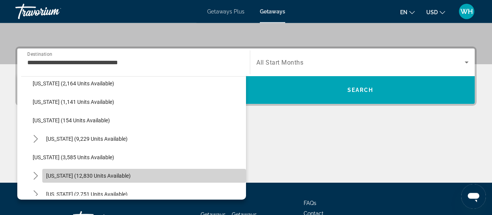
click at [115, 175] on span "[US_STATE] (12,830 units available)" at bounding box center [88, 175] width 84 height 6
type input "**********"
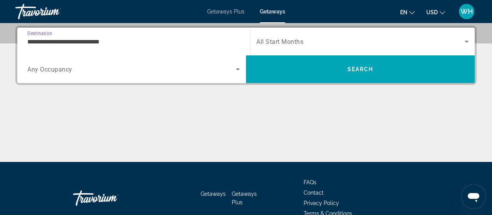
scroll to position [187, 0]
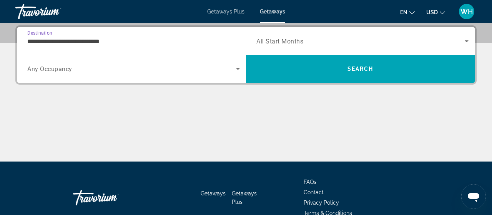
click at [69, 70] on span "Any Occupancy" at bounding box center [49, 68] width 45 height 7
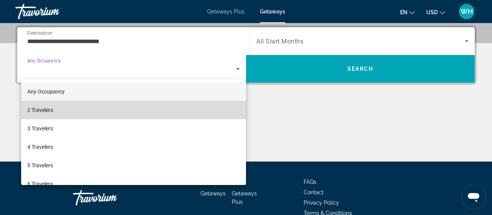
click at [49, 106] on span "2 Travelers" at bounding box center [40, 109] width 26 height 9
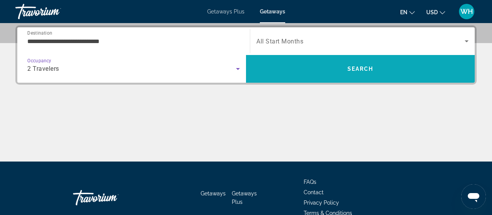
click at [278, 68] on span "Search" at bounding box center [360, 69] width 228 height 18
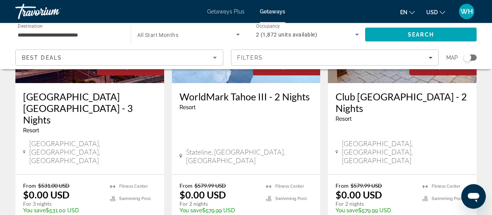
scroll to position [200, 0]
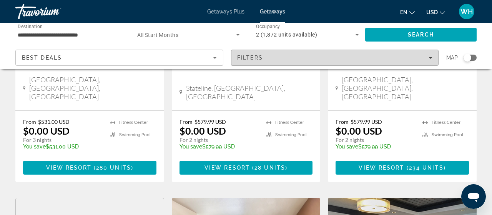
click at [431, 57] on icon "Filters" at bounding box center [430, 58] width 4 height 2
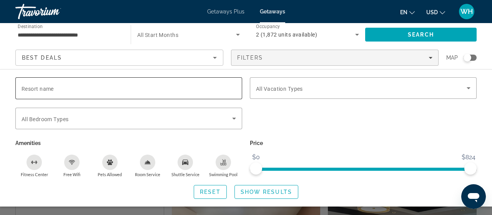
click at [157, 82] on div "Search widget" at bounding box center [129, 88] width 214 height 22
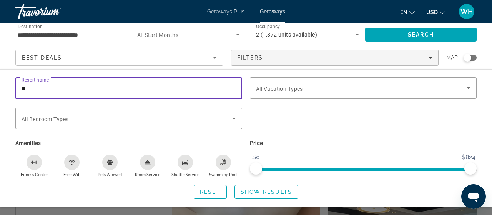
type input "*"
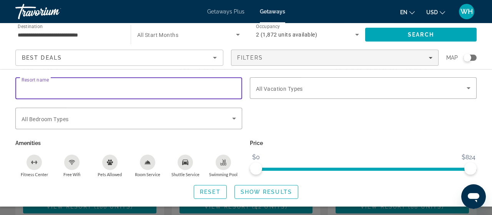
scroll to position [479, 0]
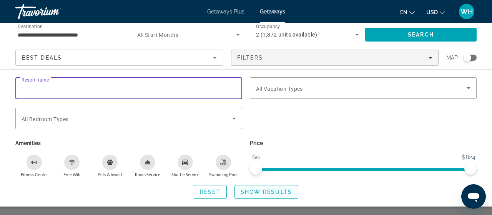
click at [268, 190] on span "Show Results" at bounding box center [265, 192] width 51 height 6
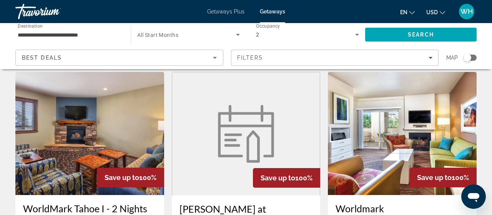
scroll to position [958, 0]
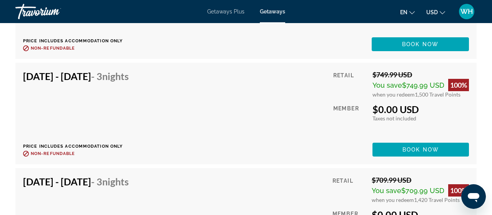
scroll to position [1318, 0]
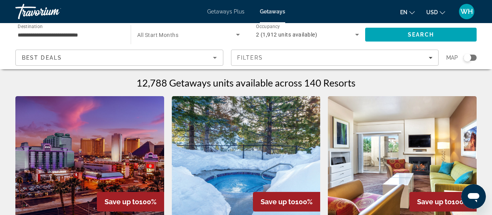
click at [238, 34] on icon "Search widget" at bounding box center [238, 35] width 4 height 2
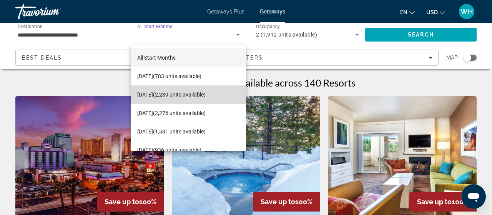
click at [193, 89] on mat-option "[DATE] (2,239 units available)" at bounding box center [188, 94] width 115 height 18
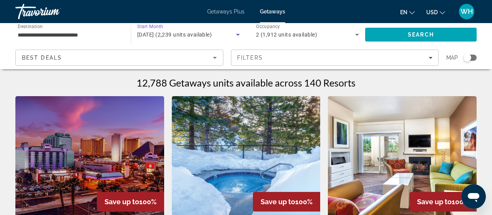
scroll to position [40, 0]
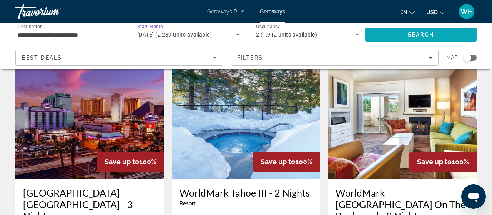
click at [416, 30] on span "Search" at bounding box center [420, 34] width 111 height 18
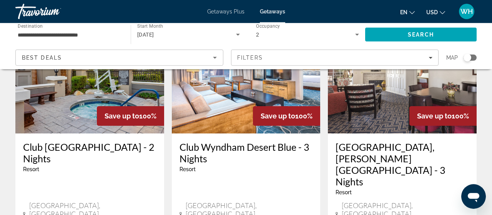
scroll to position [399, 0]
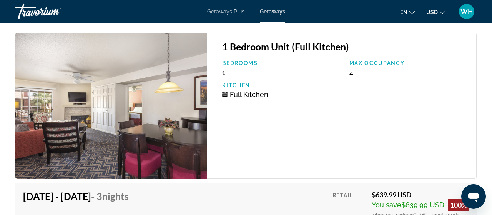
scroll to position [1518, 0]
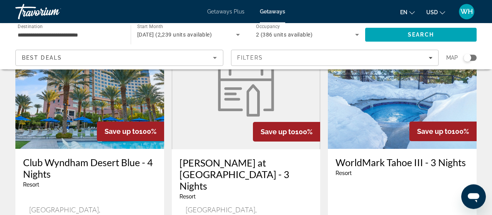
scroll to position [998, 0]
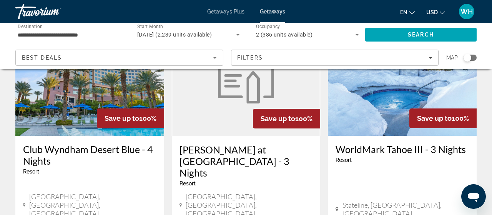
click at [123, 36] on div "**********" at bounding box center [69, 35] width 115 height 22
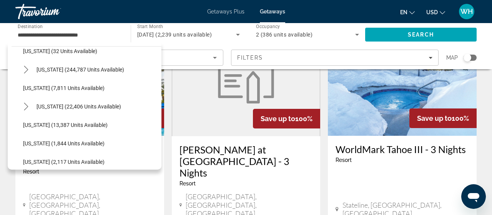
scroll to position [107, 0]
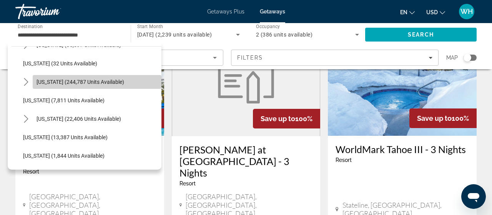
click at [103, 83] on span "[US_STATE] (244,787 units available)" at bounding box center [80, 82] width 88 height 6
type input "**********"
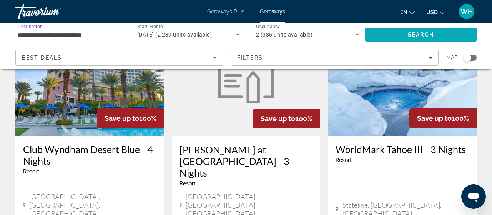
click at [423, 35] on span "Search" at bounding box center [420, 34] width 26 height 6
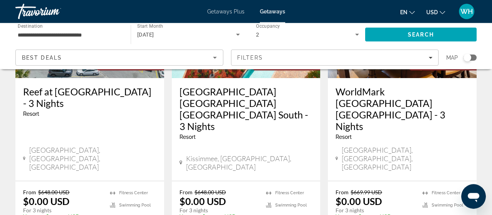
scroll to position [719, 0]
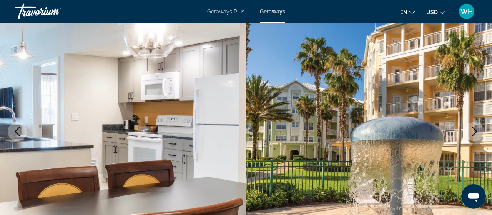
scroll to position [40, 0]
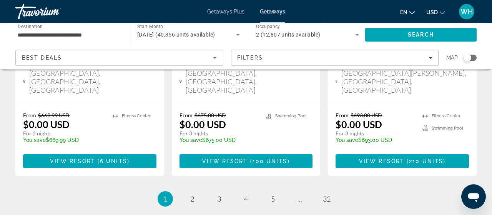
scroll to position [1078, 0]
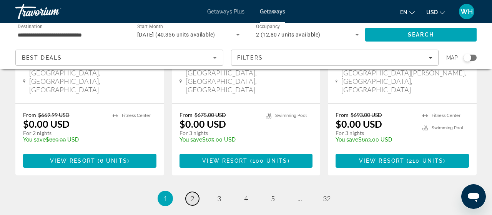
click at [193, 194] on span "2" at bounding box center [192, 198] width 4 height 8
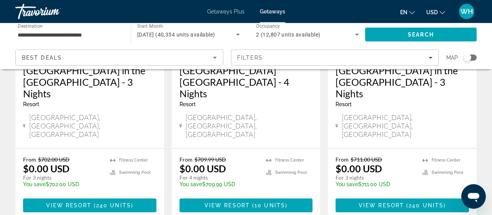
scroll to position [200, 0]
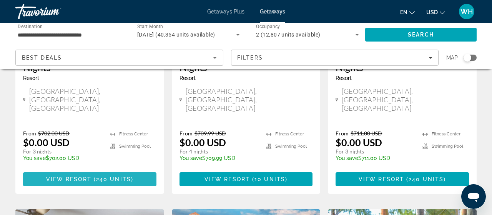
click at [119, 176] on span "240 units" at bounding box center [113, 179] width 35 height 6
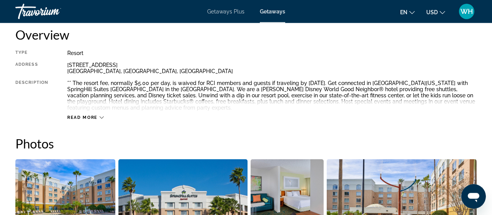
scroll to position [399, 0]
click at [101, 118] on icon "Main content" at bounding box center [101, 117] width 4 height 2
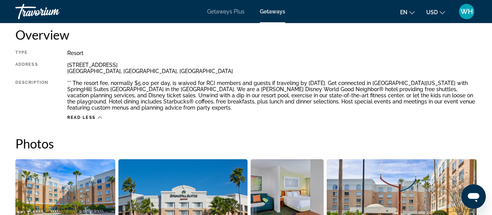
click at [85, 116] on span "Read less" at bounding box center [81, 117] width 28 height 5
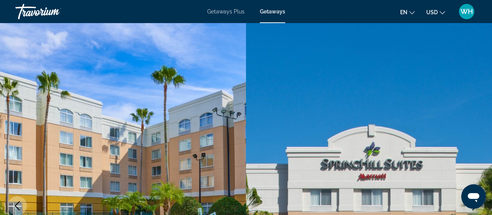
scroll to position [0, 0]
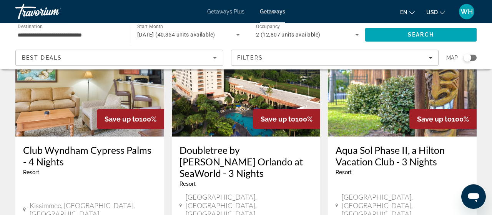
scroll to position [439, 0]
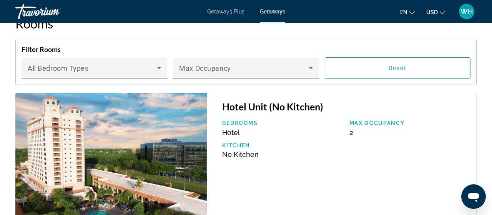
scroll to position [1238, 0]
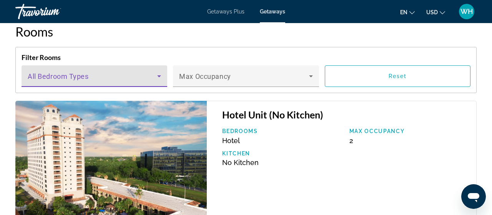
click at [161, 75] on icon "Main content" at bounding box center [159, 76] width 4 height 2
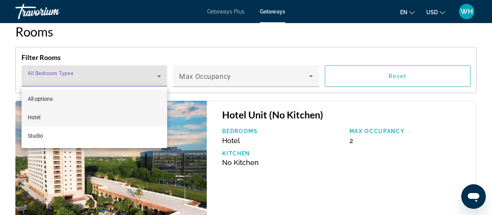
click at [133, 111] on mat-option "Hotel" at bounding box center [95, 117] width 146 height 18
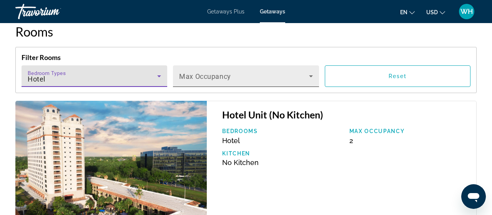
click at [310, 75] on icon "Main content" at bounding box center [311, 76] width 4 height 2
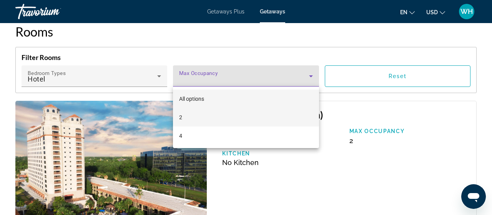
click at [260, 114] on mat-option "2" at bounding box center [246, 117] width 146 height 18
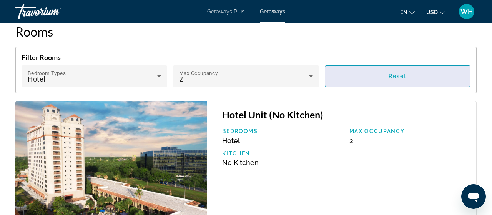
click at [404, 73] on span "Reset" at bounding box center [397, 76] width 18 height 6
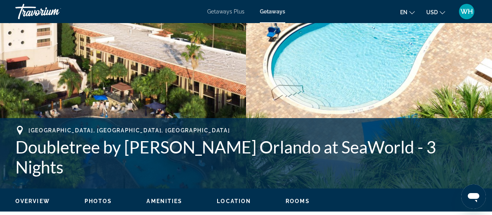
scroll to position [0, 0]
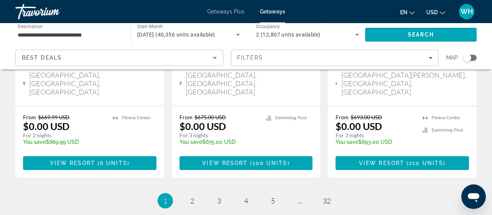
scroll to position [1096, 0]
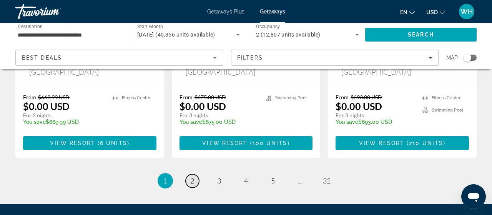
click at [195, 174] on link "page 2" at bounding box center [191, 180] width 13 height 13
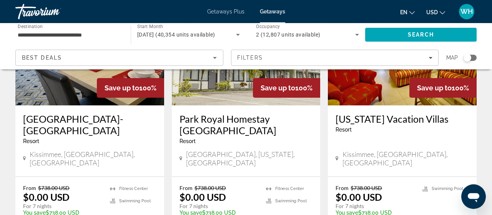
scroll to position [1056, 0]
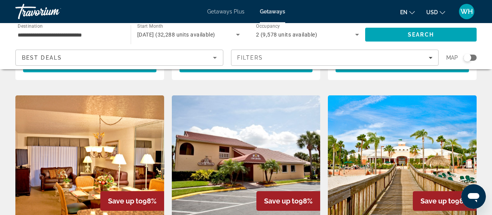
scroll to position [896, 0]
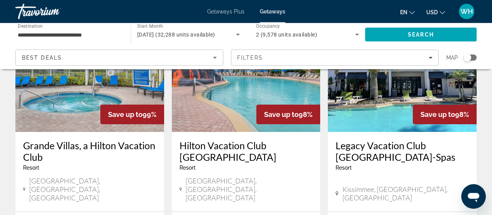
scroll to position [399, 0]
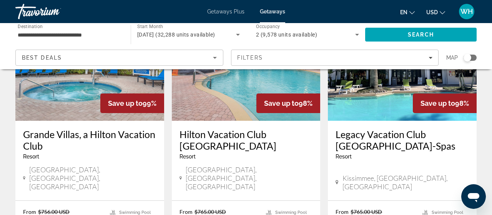
click at [386, 128] on h3 "Legacy Vacation Club [GEOGRAPHIC_DATA]-Spas" at bounding box center [401, 139] width 133 height 23
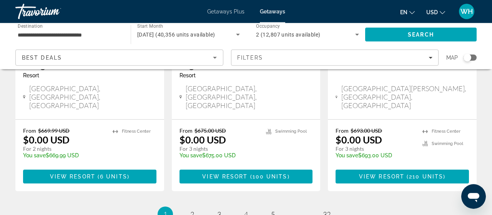
scroll to position [1078, 0]
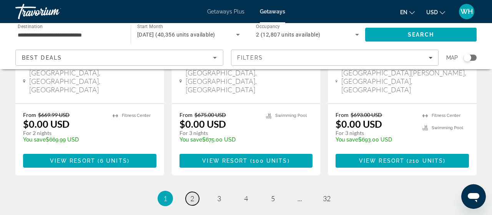
click at [193, 194] on span "2" at bounding box center [192, 198] width 4 height 8
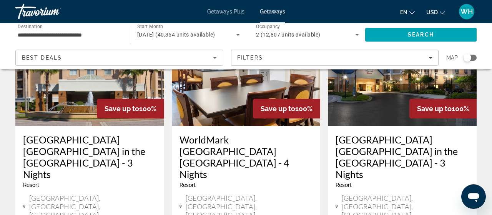
scroll to position [97, 0]
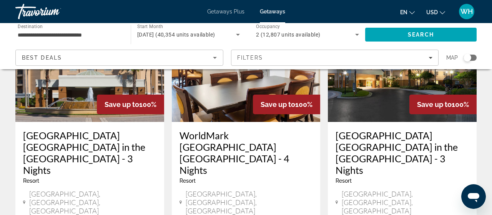
click at [261, 149] on h3 "WorldMark [GEOGRAPHIC_DATA] [GEOGRAPHIC_DATA] - 4 Nights" at bounding box center [245, 152] width 133 height 46
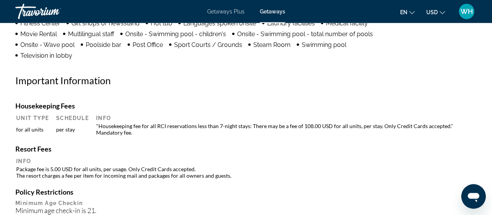
scroll to position [839, 0]
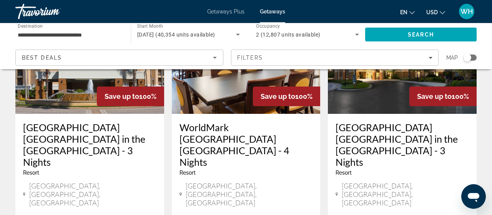
scroll to position [120, 0]
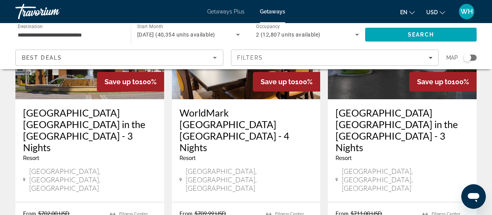
click at [97, 125] on h3 "[GEOGRAPHIC_DATA] [GEOGRAPHIC_DATA] in the [GEOGRAPHIC_DATA] - 3 Nights" at bounding box center [89, 130] width 133 height 46
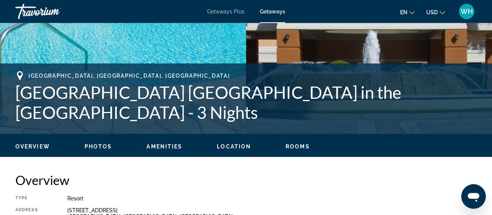
scroll to position [240, 0]
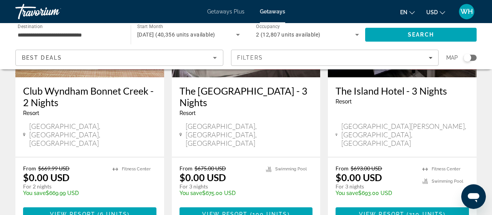
scroll to position [1038, 0]
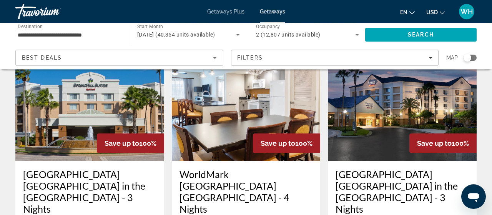
scroll to position [80, 0]
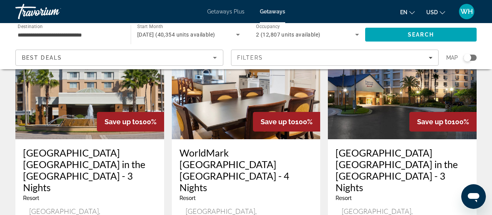
click at [244, 152] on h3 "WorldMark [GEOGRAPHIC_DATA] [GEOGRAPHIC_DATA] - 4 Nights" at bounding box center [245, 170] width 133 height 46
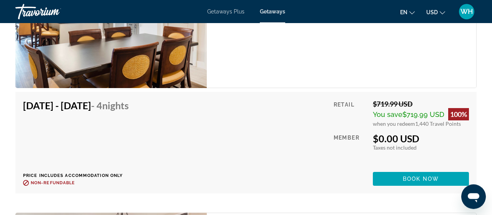
scroll to position [1757, 0]
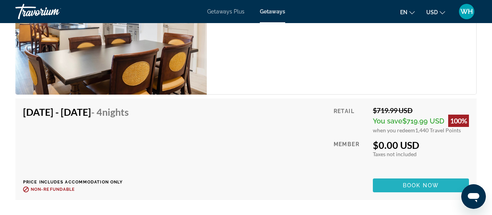
click at [389, 183] on span "Main content" at bounding box center [420, 185] width 96 height 18
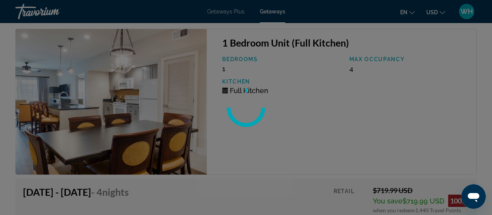
scroll to position [1569, 0]
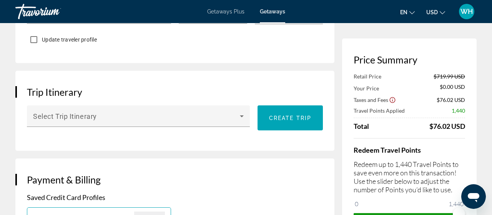
scroll to position [479, 0]
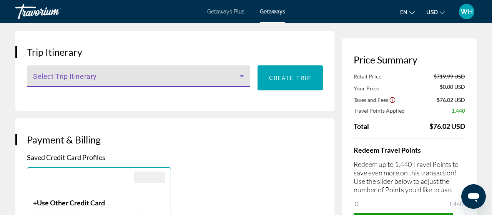
click at [242, 71] on icon "Main content" at bounding box center [241, 75] width 9 height 9
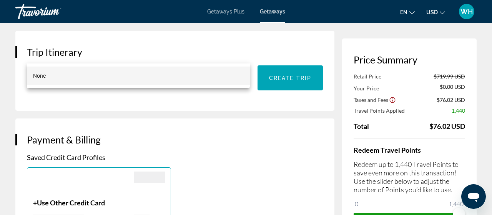
click at [253, 71] on div at bounding box center [246, 107] width 492 height 215
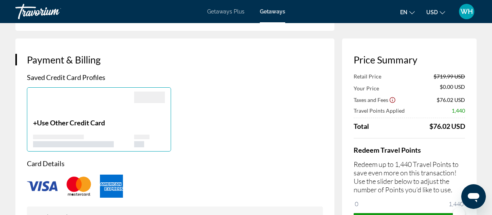
scroll to position [599, 0]
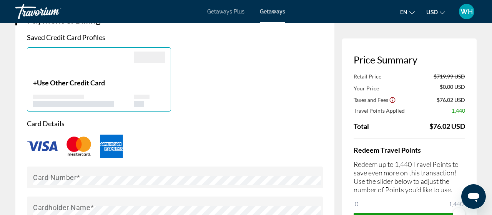
click at [131, 78] on p "+ Use Other Credit Card" at bounding box center [83, 82] width 101 height 8
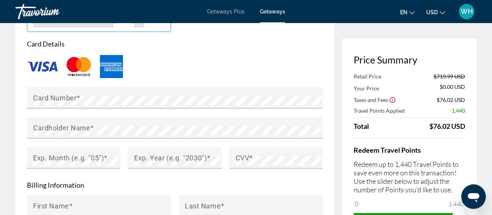
scroll to position [679, 0]
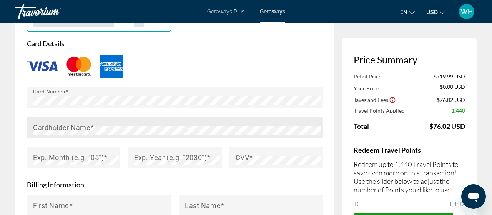
click at [57, 123] on mat-label "Cardholder Name" at bounding box center [61, 127] width 57 height 8
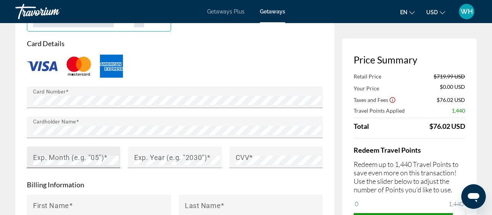
click at [45, 153] on mat-label "Exp. Month (e.g. "05")" at bounding box center [68, 157] width 71 height 8
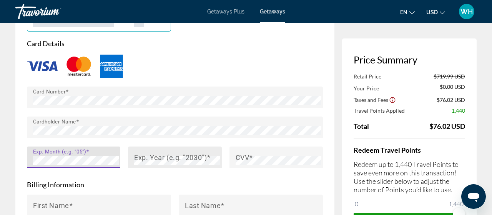
click at [170, 153] on mat-label "Exp. Year (e.g. "2030")" at bounding box center [170, 157] width 73 height 8
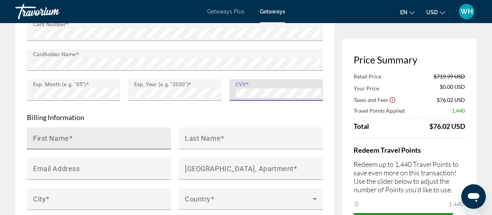
scroll to position [759, 0]
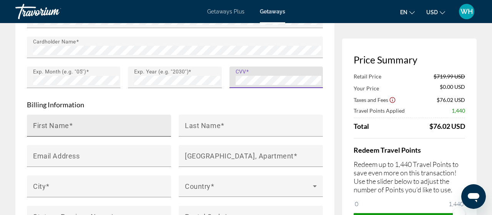
click at [102, 124] on input "First Name" at bounding box center [101, 128] width 136 height 9
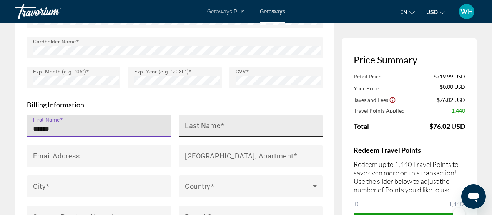
type input "******"
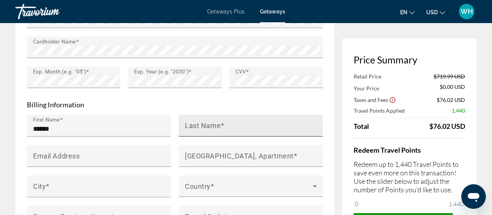
click at [204, 121] on mat-label "Last Name" at bounding box center [203, 125] width 36 height 8
click at [204, 124] on input "Last Name" at bounding box center [253, 128] width 136 height 9
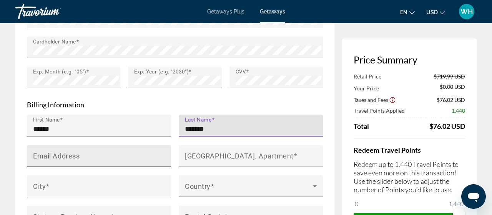
type input "*******"
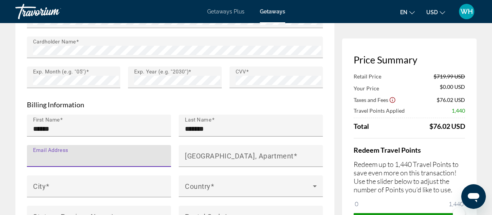
click at [104, 154] on input "Email Address" at bounding box center [101, 158] width 136 height 9
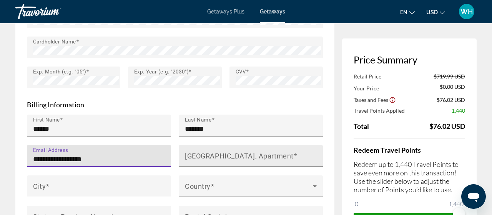
type input "**********"
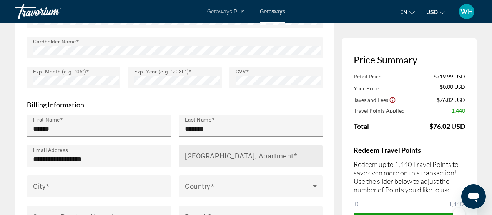
click at [207, 151] on mat-label "[GEOGRAPHIC_DATA], Apartment" at bounding box center [239, 155] width 109 height 8
click at [207, 154] on input "[GEOGRAPHIC_DATA], Apartment" at bounding box center [253, 158] width 136 height 9
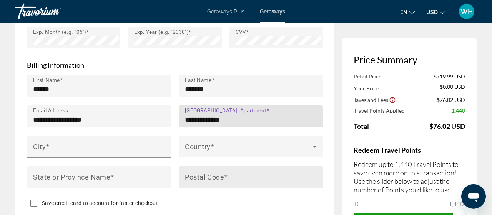
scroll to position [799, 0]
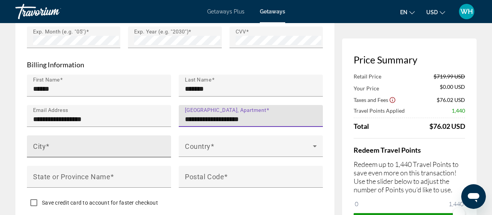
type input "**********"
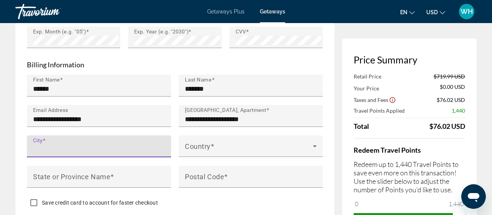
click at [66, 145] on input "City" at bounding box center [101, 149] width 136 height 9
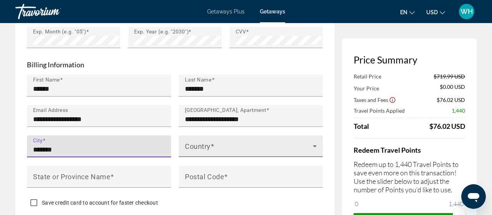
type input "*******"
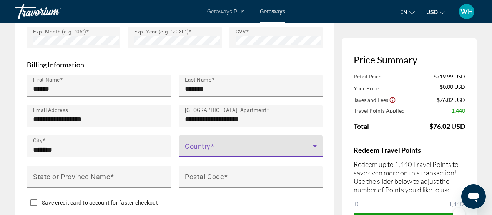
click at [226, 144] on span "Main content" at bounding box center [249, 148] width 128 height 9
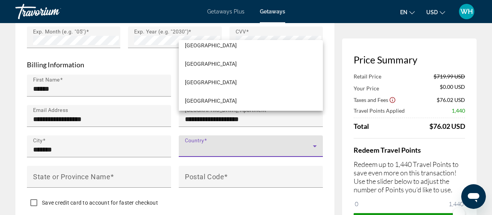
scroll to position [4410, 0]
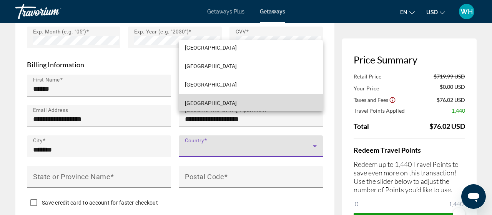
click at [253, 101] on mat-option "[GEOGRAPHIC_DATA]" at bounding box center [251, 103] width 144 height 18
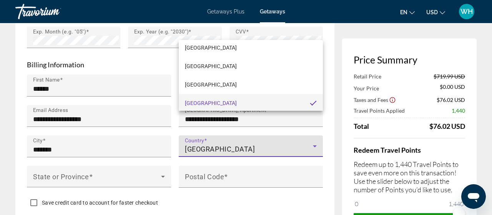
scroll to position [4411, 0]
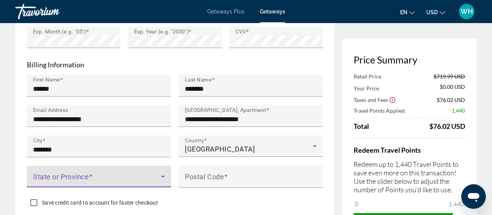
click at [111, 175] on span "Main content" at bounding box center [97, 179] width 128 height 9
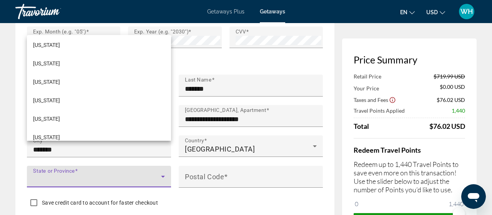
scroll to position [253, 0]
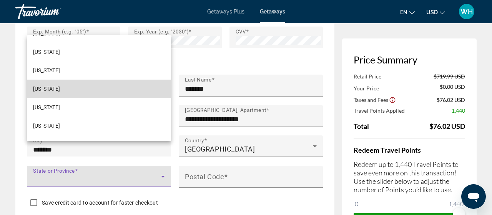
click at [55, 88] on mat-option "[US_STATE]" at bounding box center [99, 88] width 144 height 18
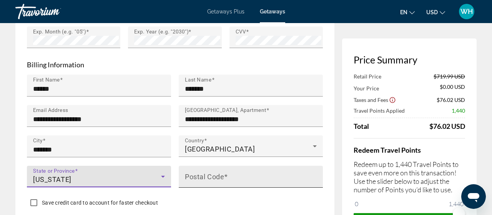
click at [227, 172] on span "Main content" at bounding box center [226, 176] width 4 height 8
click at [227, 175] on input "Postal Code" at bounding box center [253, 179] width 136 height 9
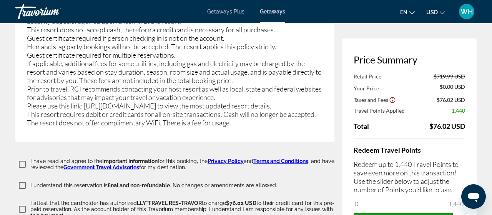
scroll to position [1637, 0]
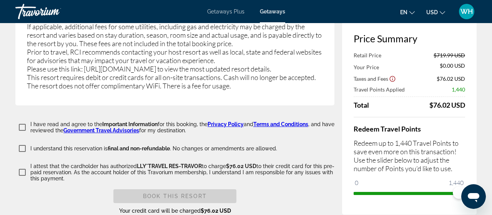
type input "*****"
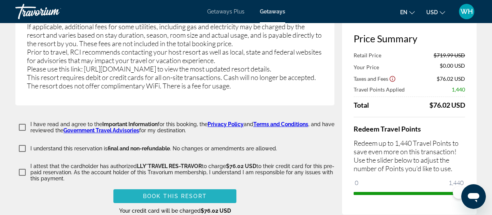
click at [132, 187] on span "Main content" at bounding box center [174, 196] width 123 height 18
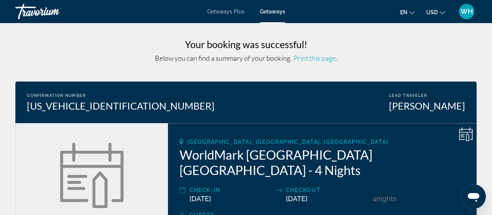
click at [223, 11] on span "Getaways Plus" at bounding box center [225, 11] width 37 height 6
